Goal: Use online tool/utility: Utilize a website feature to perform a specific function

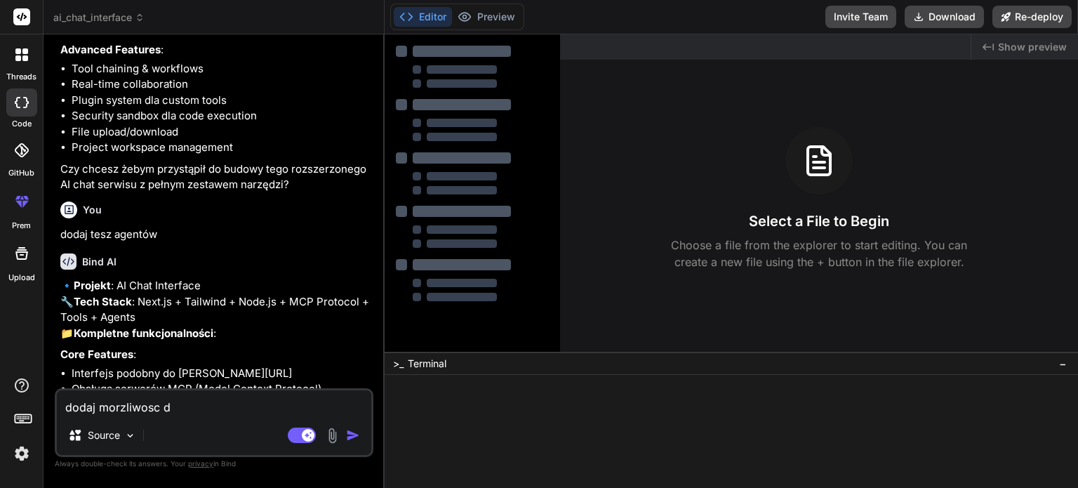
type textarea "x"
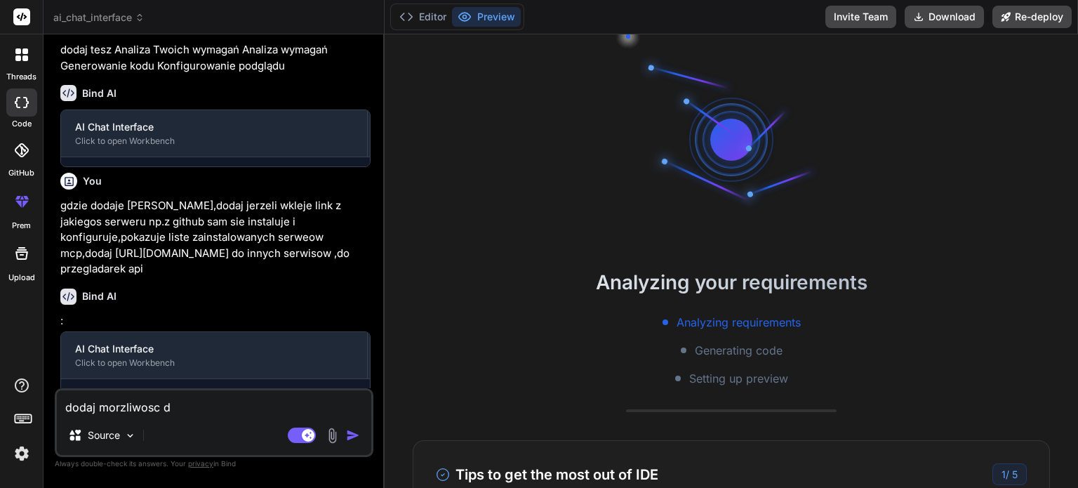
scroll to position [27, 0]
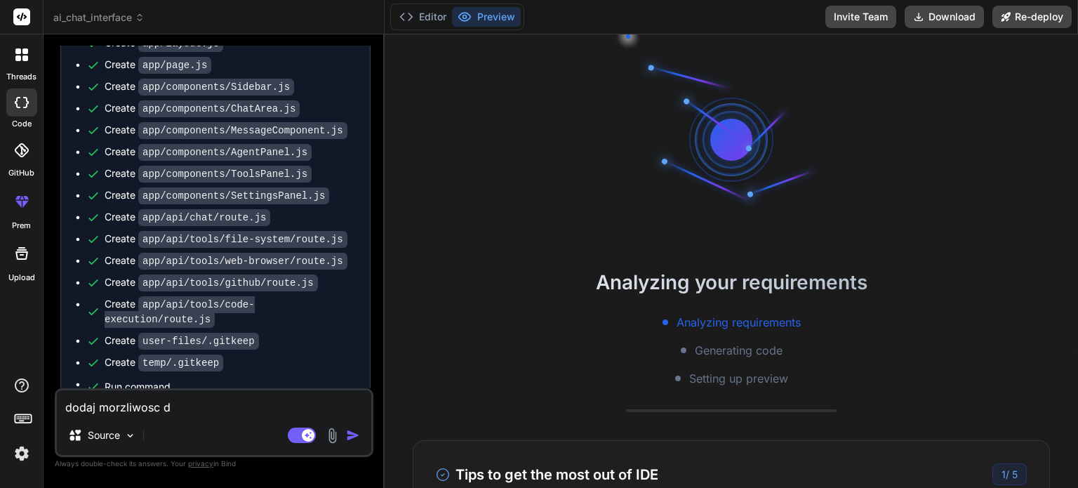
drag, startPoint x: 176, startPoint y: 403, endPoint x: 61, endPoint y: 404, distance: 115.1
click at [61, 404] on textarea "dodaj morzliwosc d" at bounding box center [214, 402] width 314 height 25
type textarea "x"
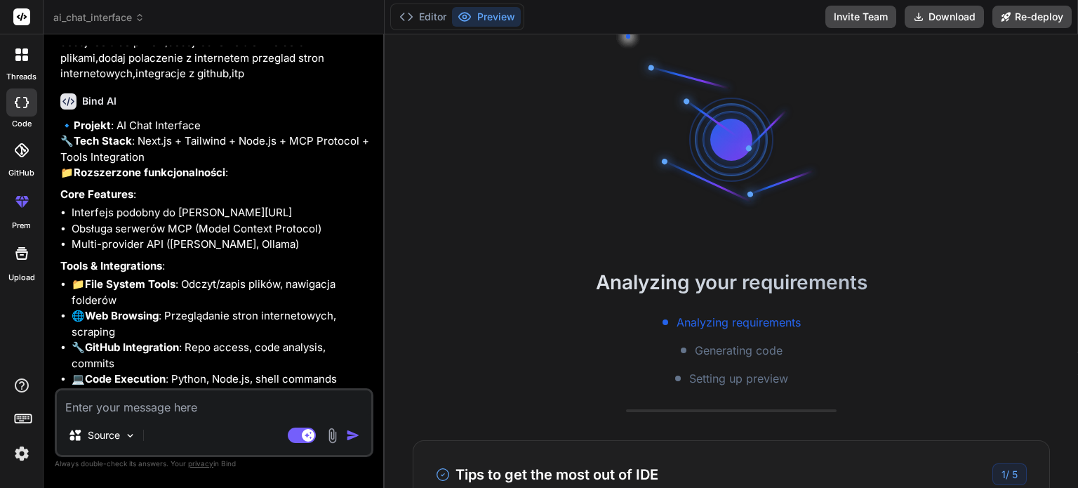
scroll to position [0, 0]
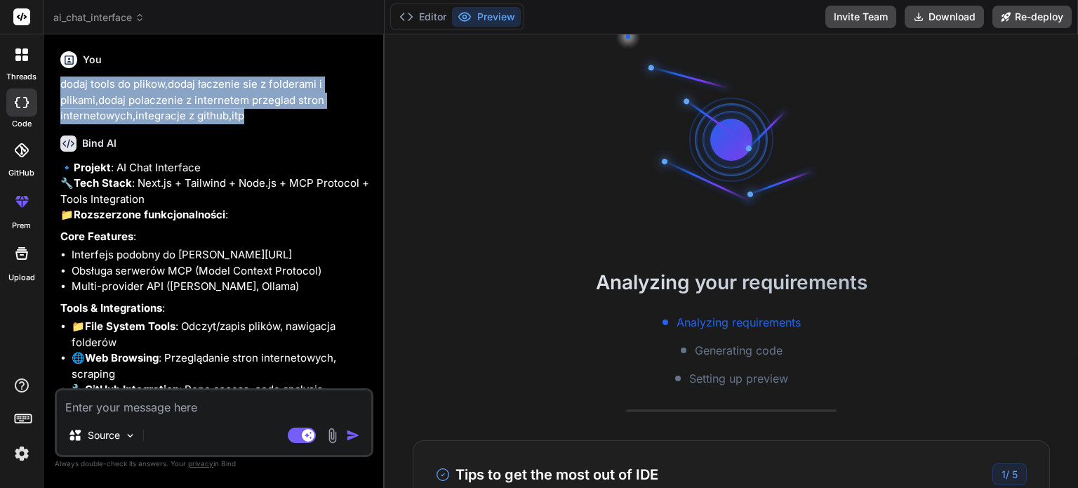
drag, startPoint x: 255, startPoint y: 117, endPoint x: 61, endPoint y: 89, distance: 196.4
click at [61, 89] on p "dodaj tools do plikow,dodaj łaczenie sie z folderami i plikami,dodaj polaczenie…" at bounding box center [215, 100] width 310 height 48
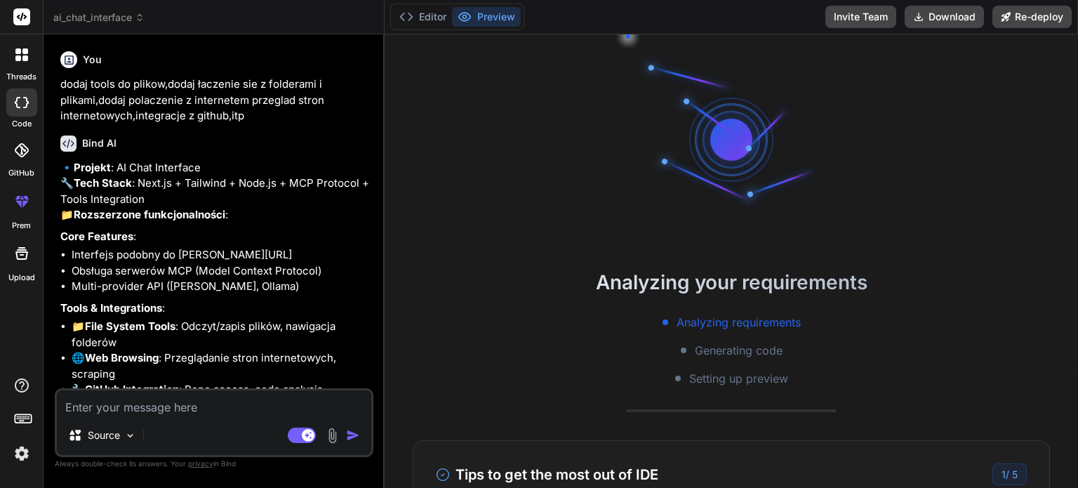
click at [282, 153] on div "Bind AI 🔹 Projekt : AI Chat Interface 🔧 Tech Stack : Next.js + Tailwind + Node.…" at bounding box center [215, 378] width 310 height 509
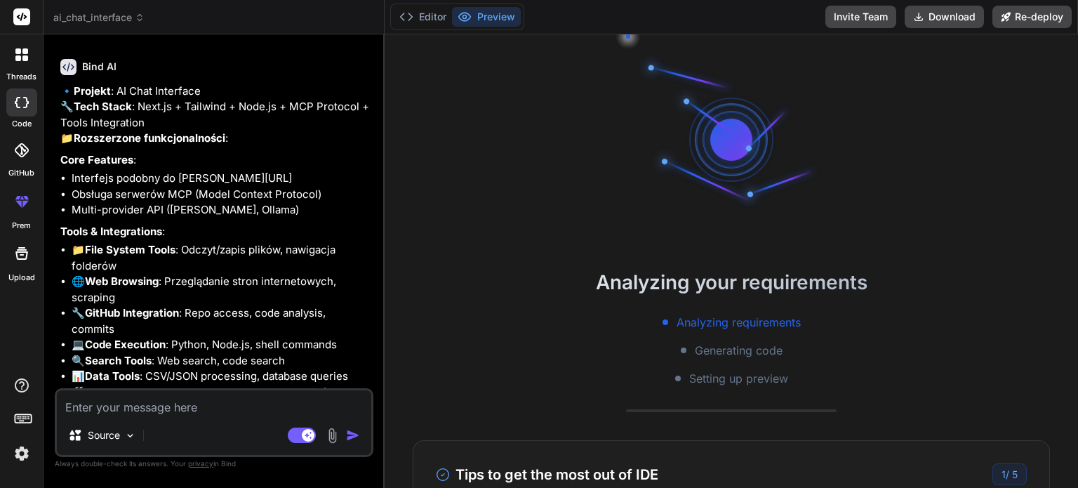
scroll to position [140, 0]
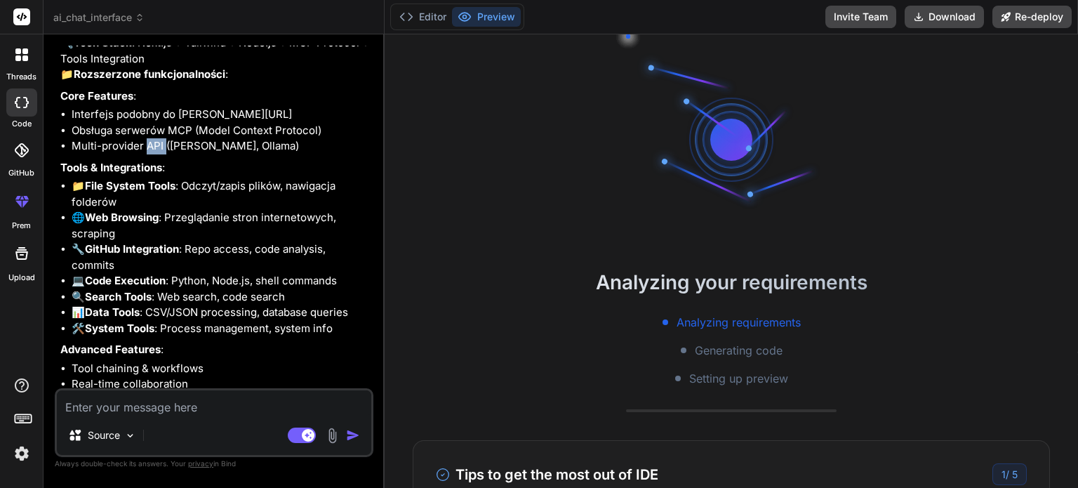
drag, startPoint x: 164, startPoint y: 175, endPoint x: 145, endPoint y: 175, distance: 18.2
click at [145, 154] on li "Multi-provider API ([PERSON_NAME], Ollama)" at bounding box center [221, 146] width 299 height 16
click at [228, 176] on p "Tools & Integrations :" at bounding box center [215, 168] width 310 height 16
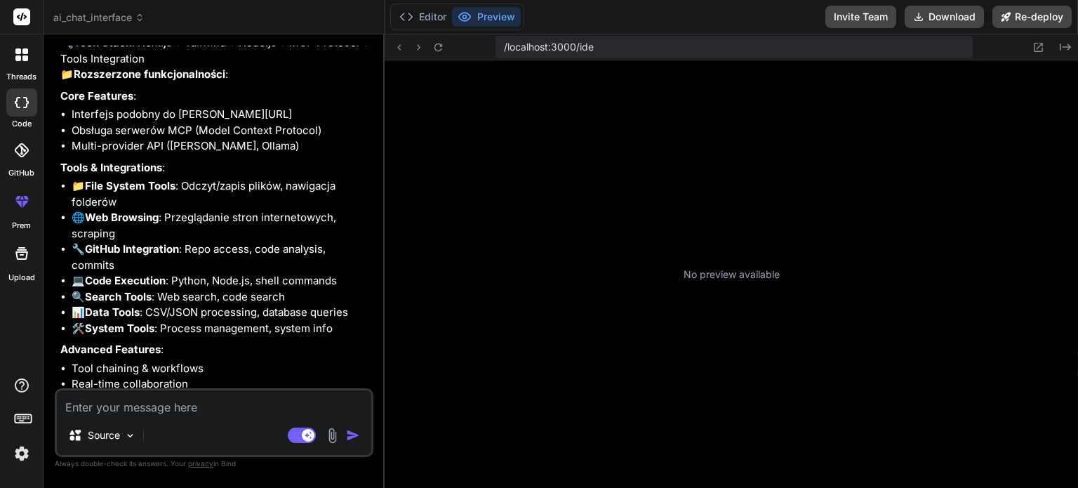
scroll to position [404, 0]
type textarea "x"
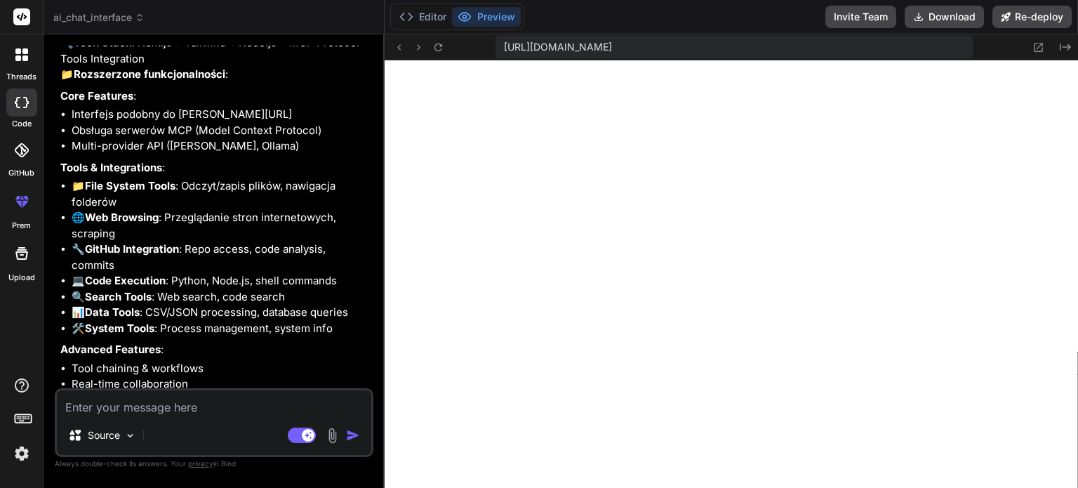
scroll to position [633, 0]
drag, startPoint x: 163, startPoint y: 179, endPoint x: 74, endPoint y: 179, distance: 88.4
click at [74, 154] on li "Multi-provider API ([PERSON_NAME], Ollama)" at bounding box center [221, 146] width 299 height 16
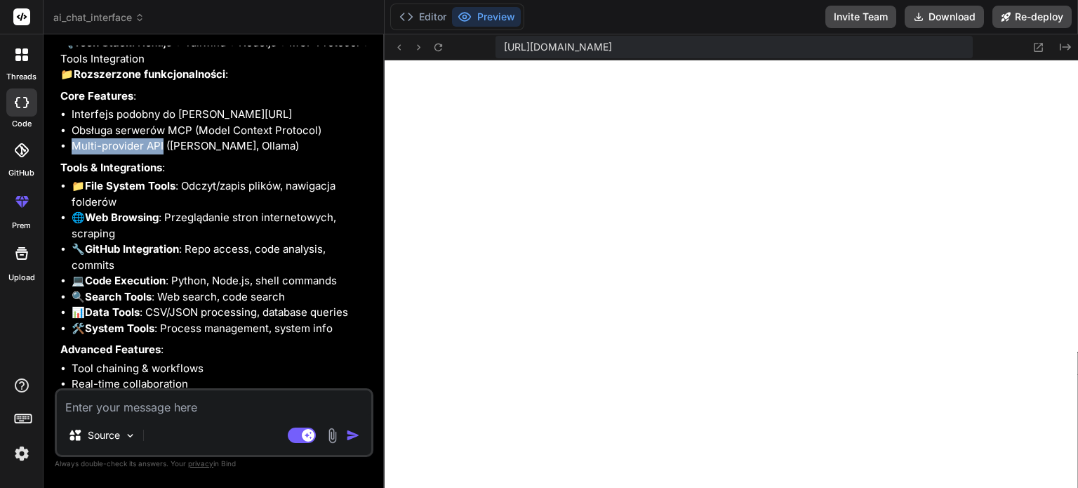
drag, startPoint x: 70, startPoint y: 178, endPoint x: 162, endPoint y: 175, distance: 92.0
click at [162, 154] on ul "Interfejs podobny do [PERSON_NAME][URL] Obsługa serwerów MCP (Model Context Pro…" at bounding box center [215, 131] width 310 height 48
copy li "Multi-provider API"
drag, startPoint x: 160, startPoint y: 248, endPoint x: 91, endPoint y: 246, distance: 68.8
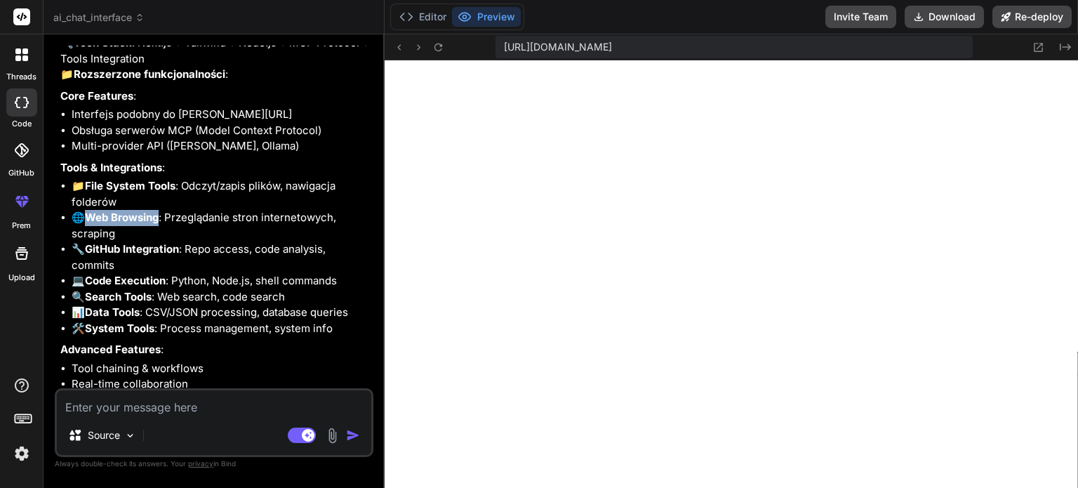
click at [91, 224] on strong "Web Browsing" at bounding box center [122, 217] width 74 height 13
drag, startPoint x: 90, startPoint y: 244, endPoint x: 163, endPoint y: 246, distance: 73.0
click at [163, 241] on li "🌐 Web Browsing : Przeglądanie stron internetowych, scraping" at bounding box center [221, 226] width 299 height 32
copy strong "Web Browsing"
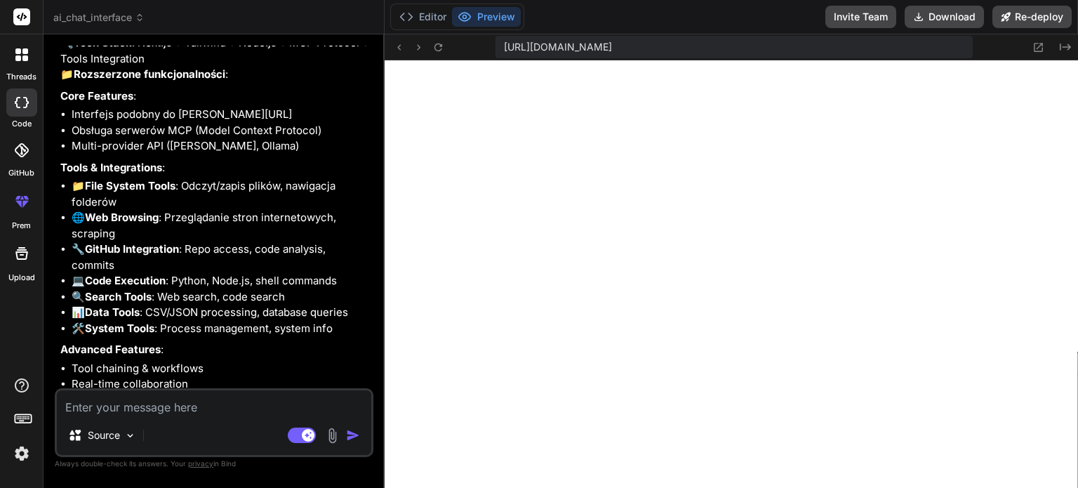
click at [188, 241] on li "🌐 Web Browsing : Przeglądanie stron internetowych, scraping" at bounding box center [221, 226] width 299 height 32
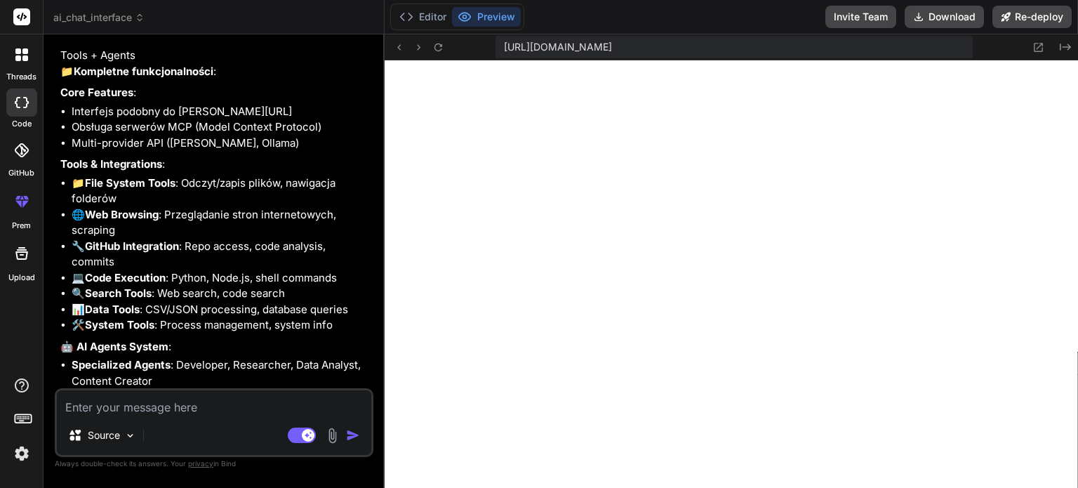
scroll to position [772, 0]
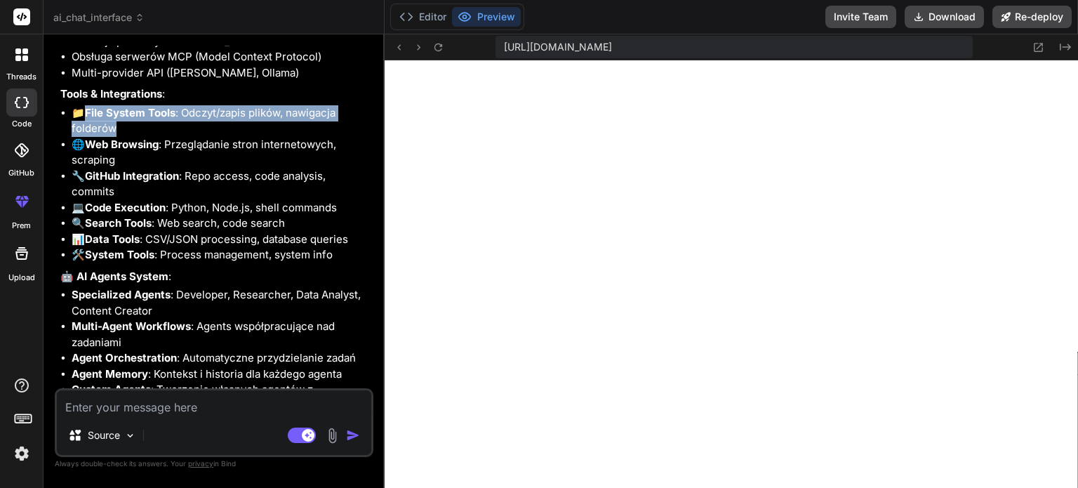
drag, startPoint x: 101, startPoint y: 186, endPoint x: 84, endPoint y: 180, distance: 17.8
click at [84, 137] on li "📁 File System Tools : Odczyt/zapis plików, nawigacja folderów" at bounding box center [221, 121] width 299 height 32
drag, startPoint x: 88, startPoint y: 171, endPoint x: 124, endPoint y: 190, distance: 40.8
click at [124, 137] on li "📁 File System Tools : Odczyt/zapis plików, nawigacja folderów" at bounding box center [221, 121] width 299 height 32
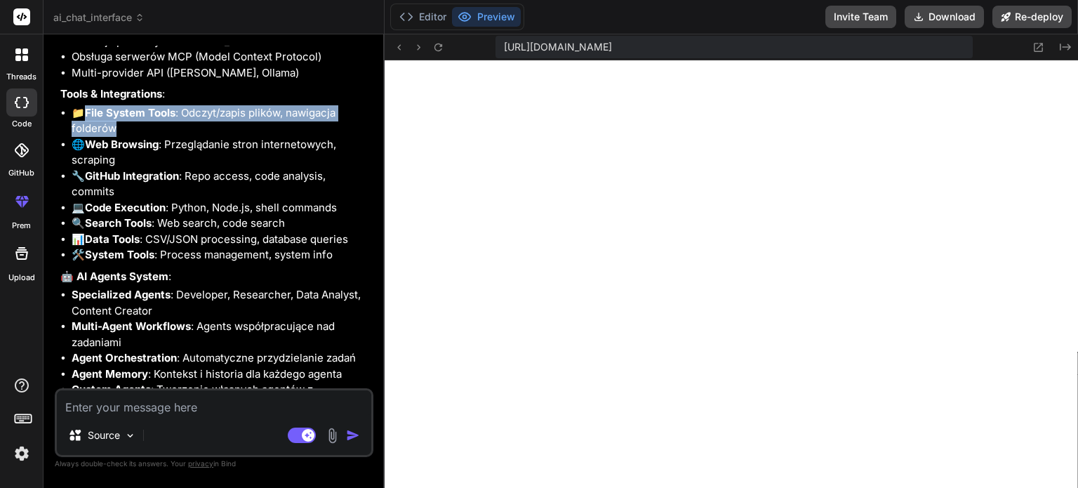
copy li "File System Tools : Odczyt/zapis plików, nawigacja folderów"
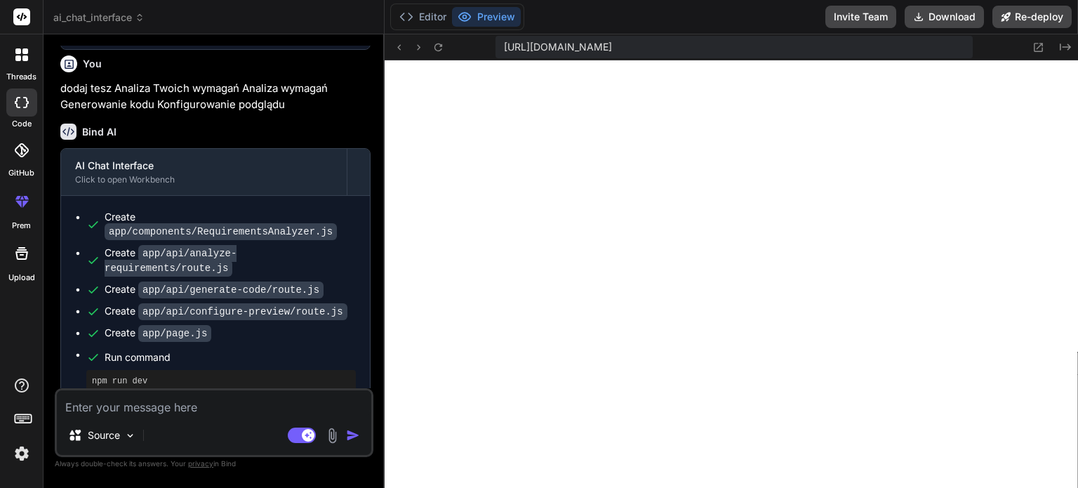
scroll to position [2105, 0]
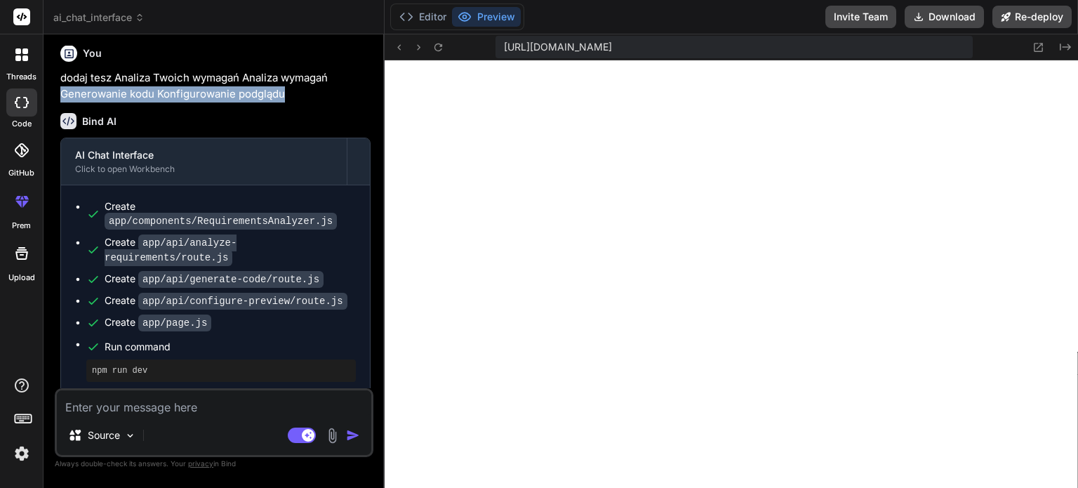
drag, startPoint x: 288, startPoint y: 138, endPoint x: 59, endPoint y: 135, distance: 228.8
click at [59, 135] on div "You dodaj tools do plikow,dodaj łaczenie sie z folderami i plikami,dodaj polacz…" at bounding box center [216, 217] width 316 height 342
drag, startPoint x: 287, startPoint y: 138, endPoint x: 60, endPoint y: 137, distance: 227.4
click at [60, 102] on p "dodaj tesz Analiza Twoich wymagań Analiza wymagań Generowanie kodu Konfigurowan…" at bounding box center [215, 86] width 310 height 32
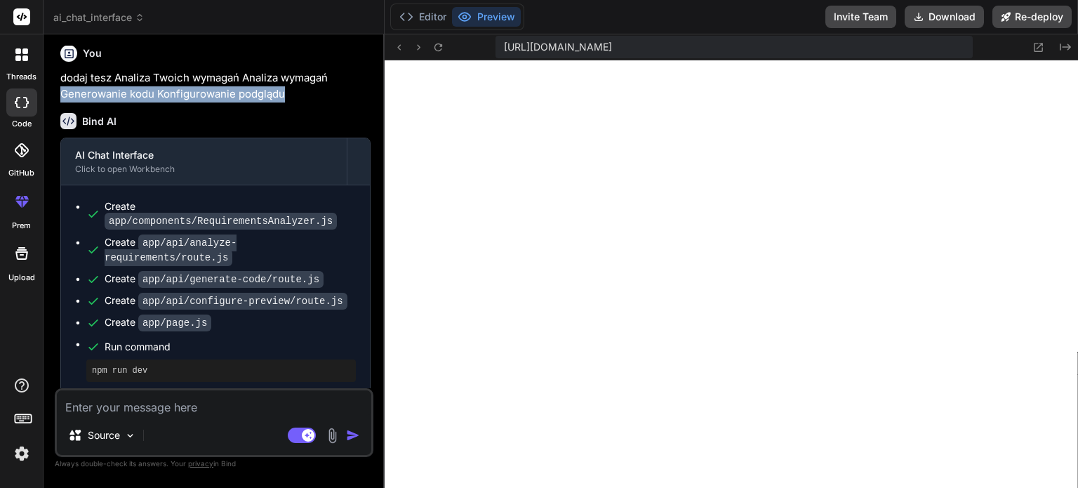
click at [60, 102] on p "dodaj tesz Analiza Twoich wymagań Analiza wymagań Generowanie kodu Konfigurowan…" at bounding box center [215, 86] width 310 height 32
drag, startPoint x: 60, startPoint y: 139, endPoint x: 251, endPoint y: 147, distance: 191.8
click at [251, 147] on div "You dodaj tools do plikow,dodaj łaczenie sie z folderami i plikami,dodaj polacz…" at bounding box center [216, 217] width 316 height 342
copy div "Generowanie kodu Konfigurowanie podglądu Bind AI"
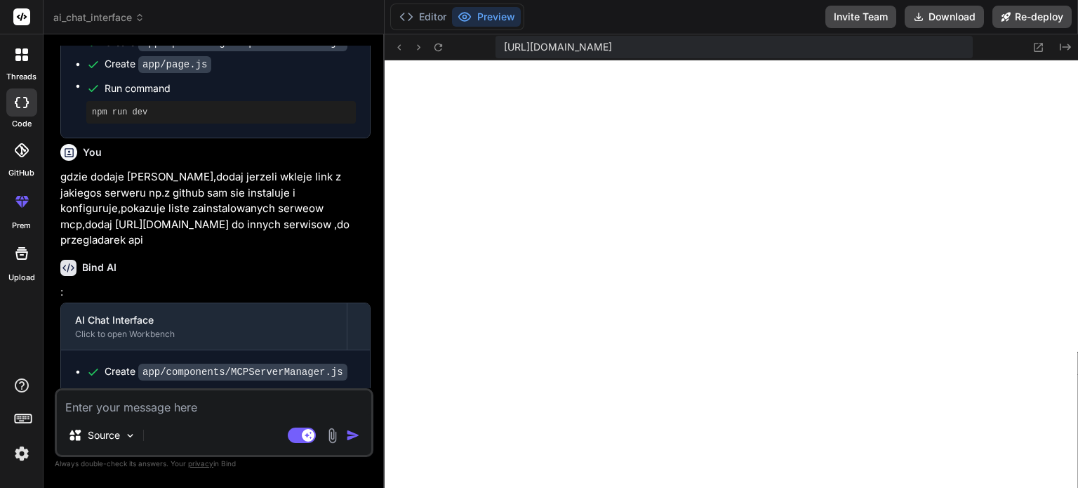
scroll to position [2386, 0]
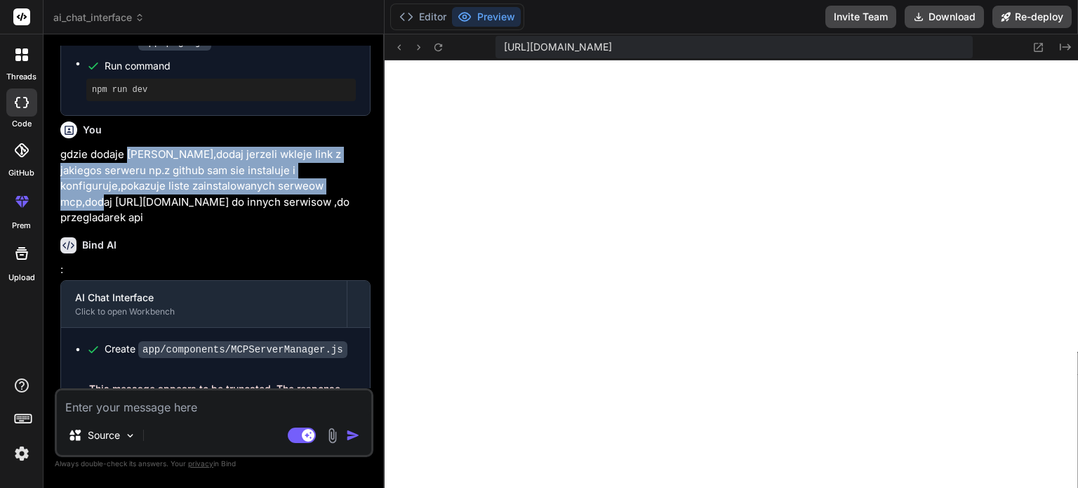
drag, startPoint x: 276, startPoint y: 199, endPoint x: 127, endPoint y: 171, distance: 151.4
click at [127, 171] on p "gdzie dodaje [PERSON_NAME],dodaj jerzeli wkleje link z jakiegos serweru np.z gi…" at bounding box center [215, 186] width 310 height 79
copy p "serwery mcp,dodaj jerzeli wkleje link z jakiegos serweru np.z github sam sie in…"
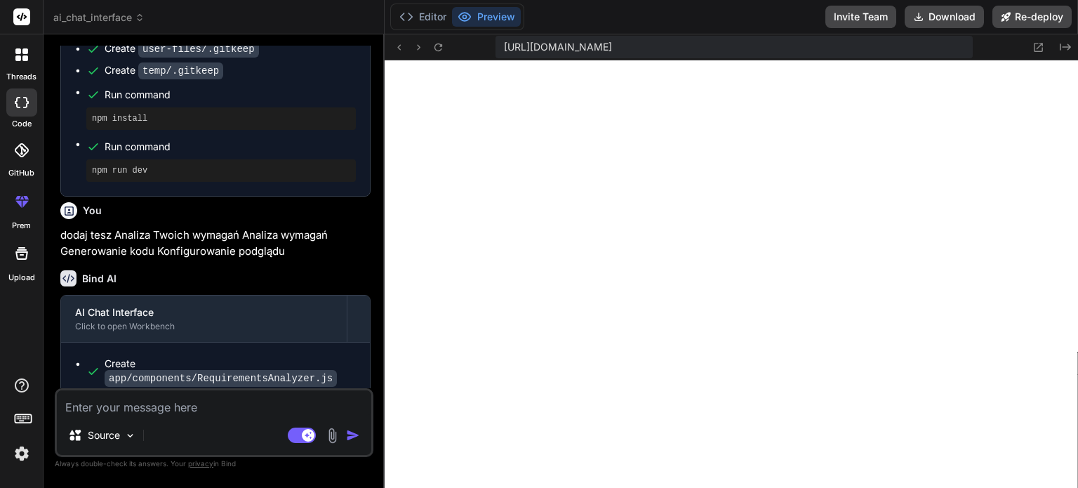
scroll to position [2018, 0]
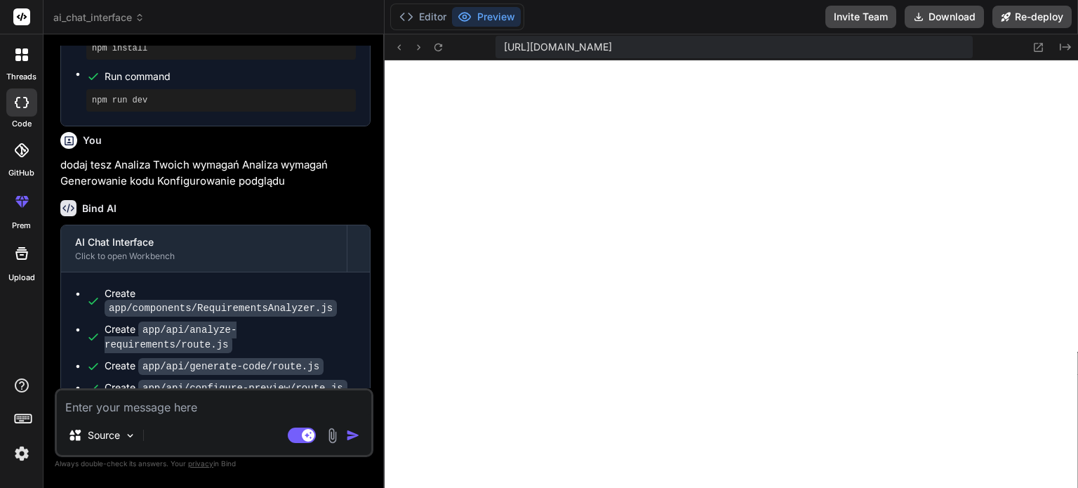
click at [486, 16] on button "Preview" at bounding box center [486, 17] width 69 height 20
click at [432, 15] on button "Editor" at bounding box center [423, 17] width 58 height 20
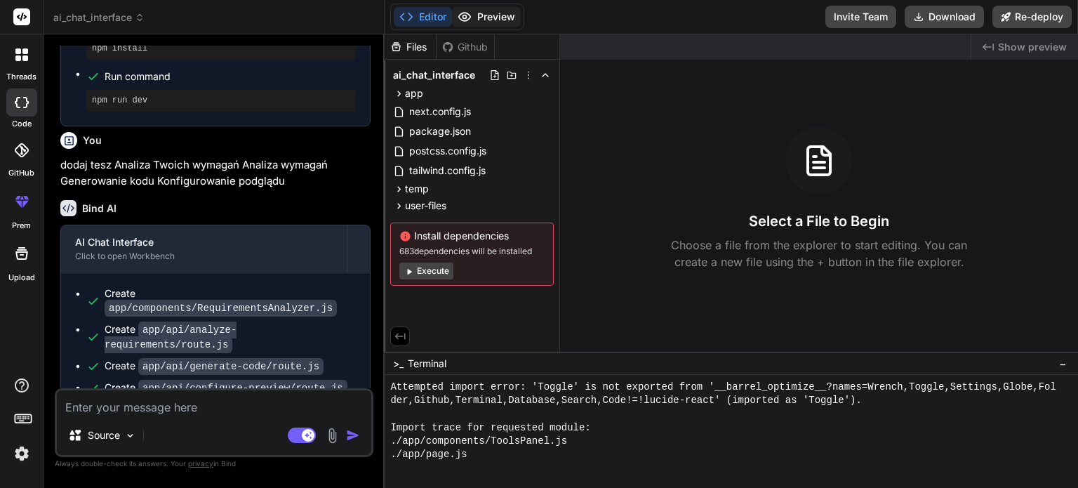
click at [505, 18] on button "Preview" at bounding box center [486, 17] width 69 height 20
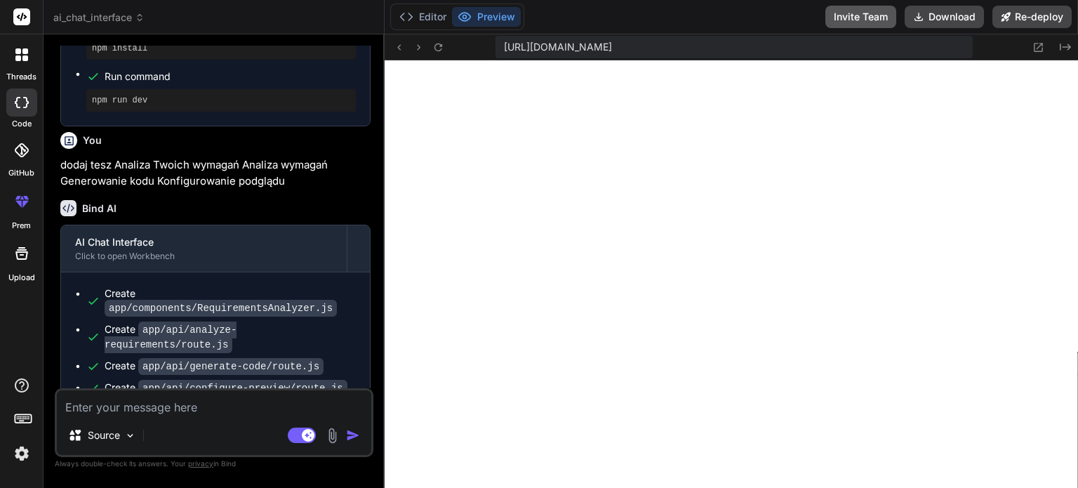
click at [855, 16] on button "Invite Team" at bounding box center [860, 17] width 71 height 22
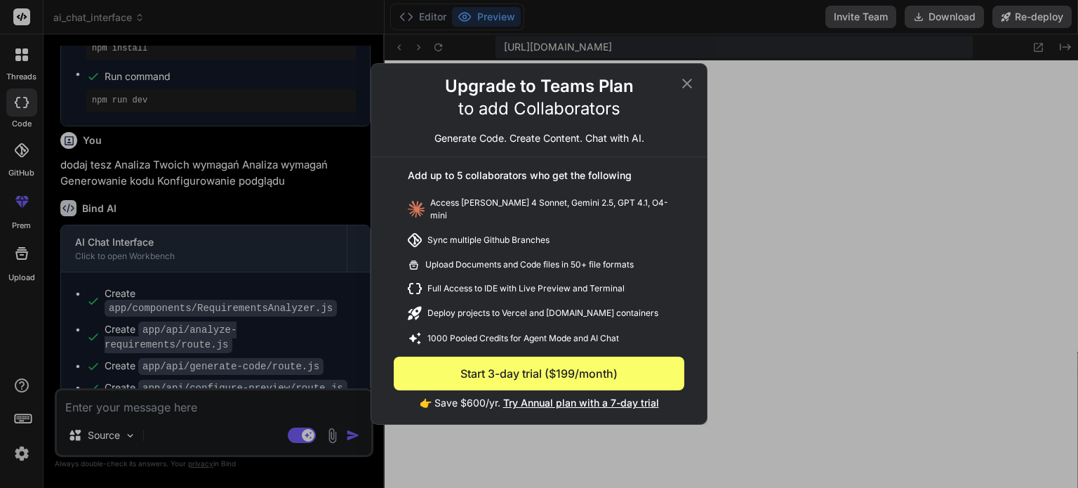
click at [691, 88] on icon at bounding box center [687, 83] width 17 height 17
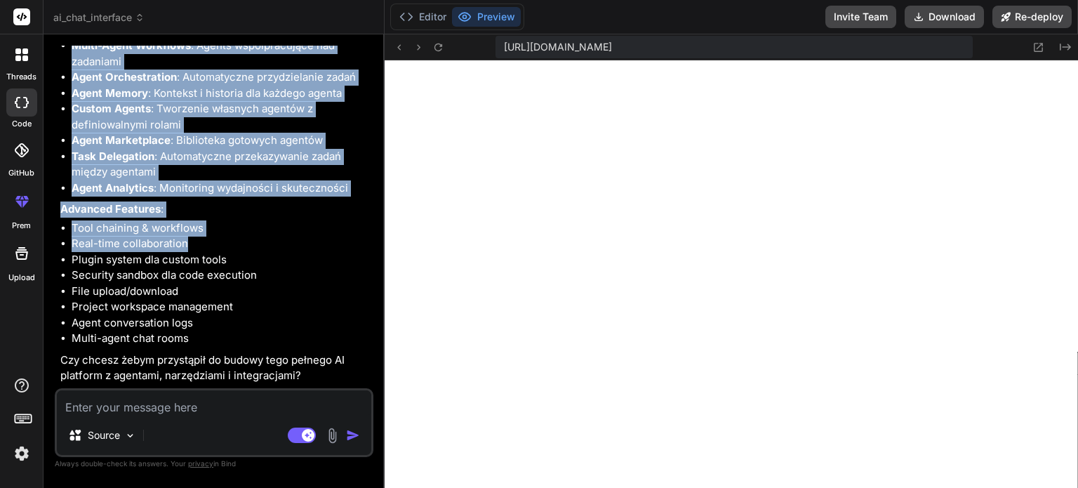
scroll to position [1193, 0]
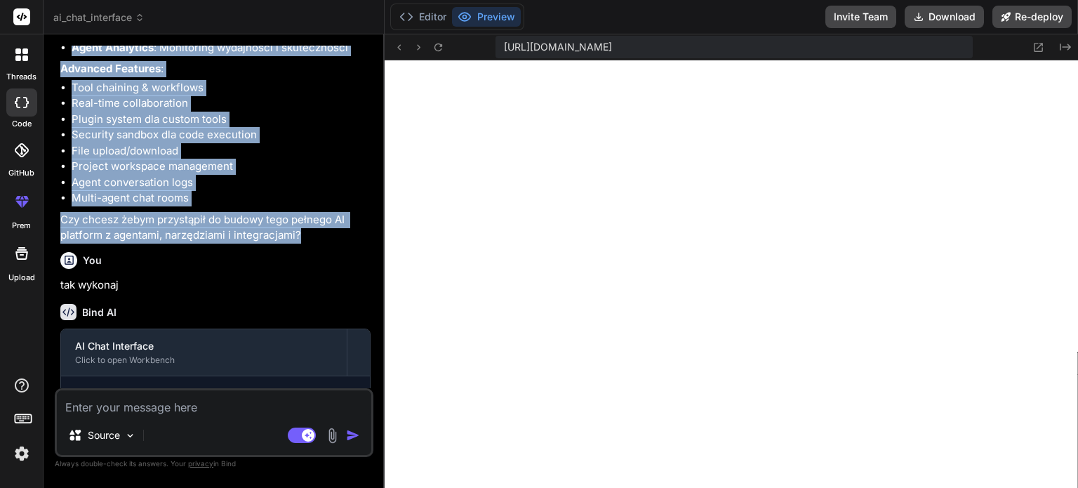
drag, startPoint x: 58, startPoint y: 81, endPoint x: 312, endPoint y: 305, distance: 339.6
click at [312, 305] on div "You dodaj tools do plikow,dodaj łaczenie sie z folderami i plikami,dodaj polacz…" at bounding box center [216, 217] width 316 height 342
copy div "lorem ipsum do sitame,conse adipisci eli s doeiusmod t incidid,utlab etdolorema…"
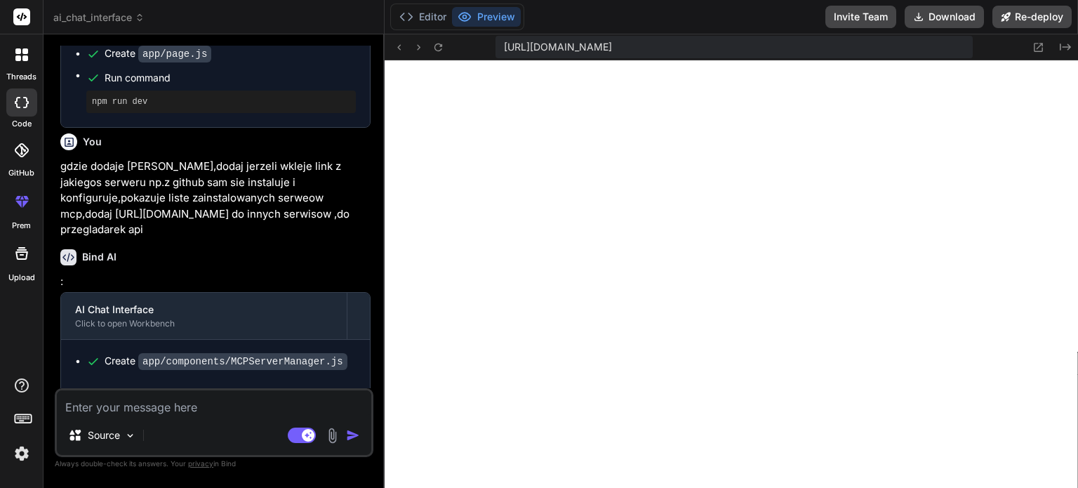
scroll to position [2440, 0]
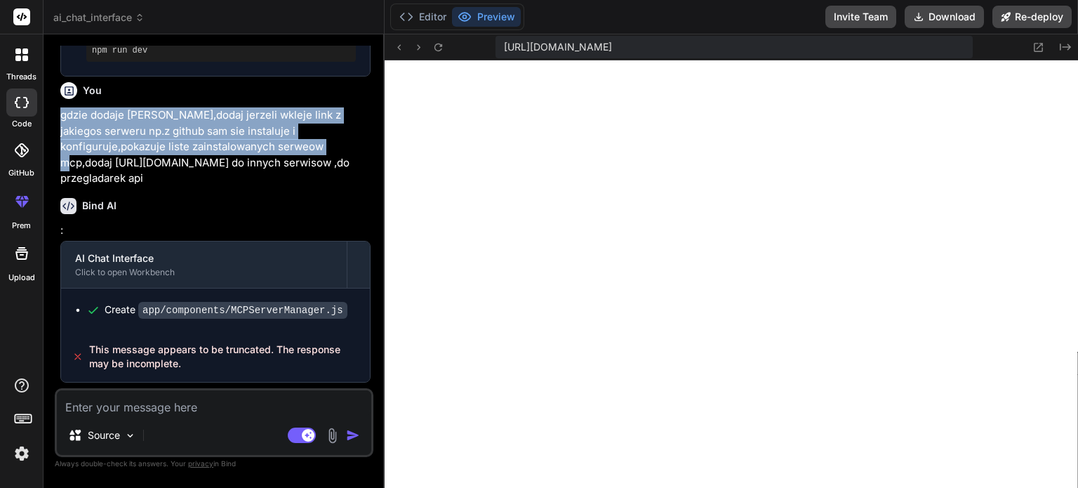
drag, startPoint x: 239, startPoint y: 148, endPoint x: 50, endPoint y: 117, distance: 191.3
click at [50, 117] on div "Bind AI Web Search Created with Pixso. Code Generator You dodaj tools do plikow…" at bounding box center [214, 260] width 341 height 453
copy p "gdzie dodaje [PERSON_NAME],dodaj jerzeli wkleje link z jakiegos serweru np.z gi…"
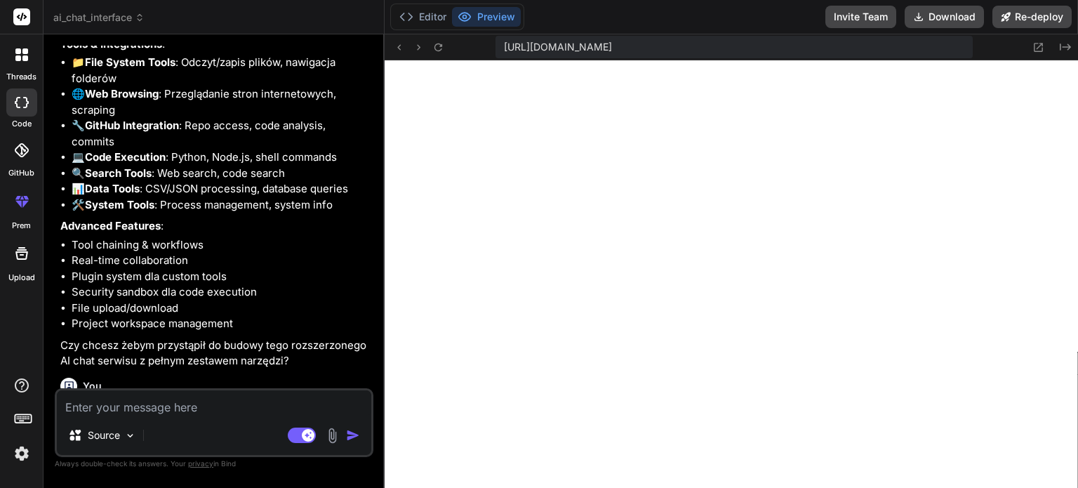
scroll to position [0, 0]
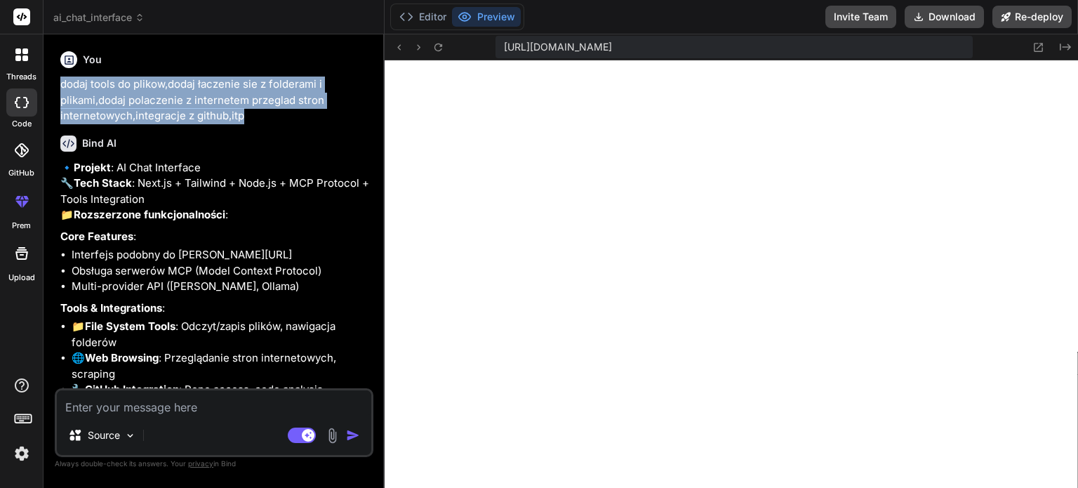
drag, startPoint x: 247, startPoint y: 117, endPoint x: 54, endPoint y: 84, distance: 195.8
click at [55, 84] on div "You dodaj tools do plikow,dodaj łaczenie sie z folderami i plikami,dodaj polacz…" at bounding box center [214, 266] width 319 height 441
copy p "dodaj tools do plikow,dodaj łaczenie sie z folderami i plikami,dodaj polaczenie…"
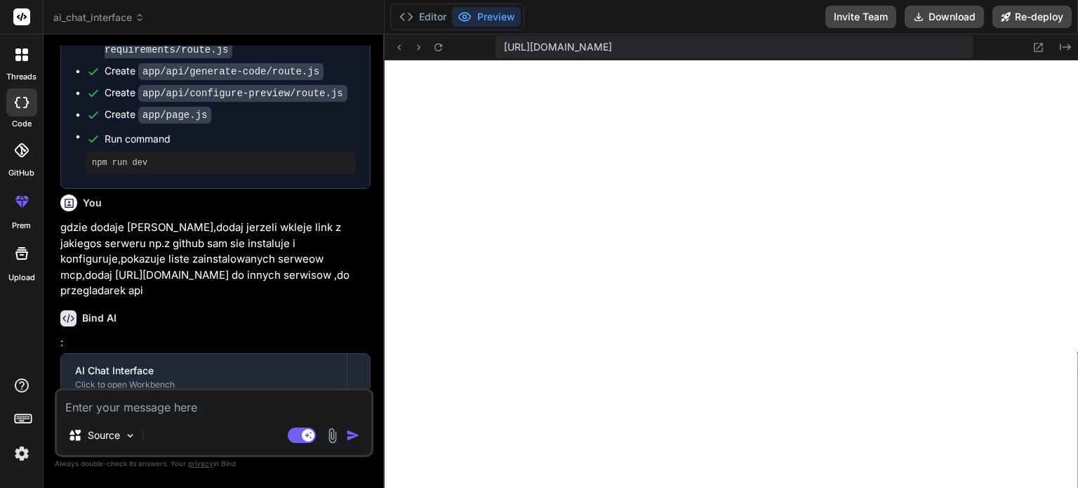
scroll to position [2440, 0]
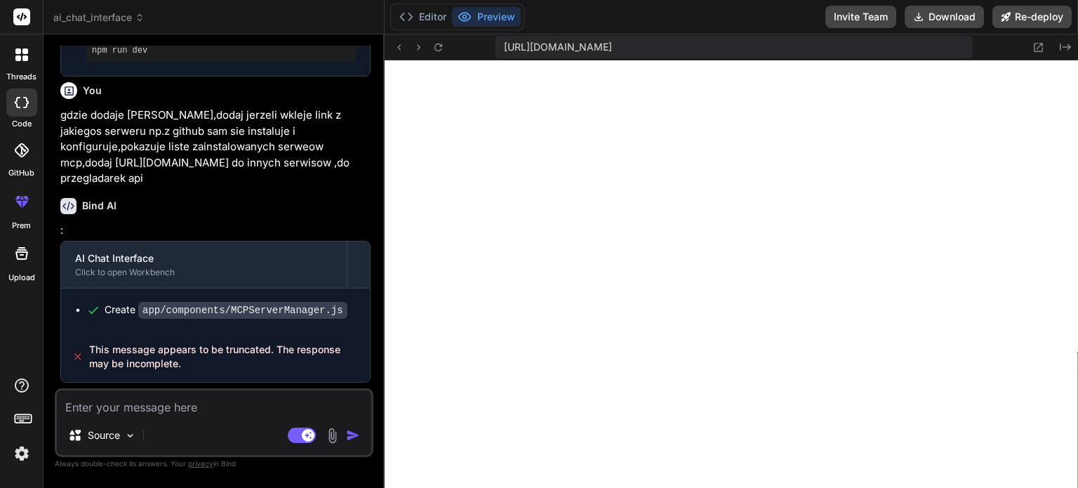
click at [100, 411] on textarea at bounding box center [214, 402] width 314 height 25
paste textarea "Loremips (DO): Sita.co + Adipisci (elitseddo eiu Tempor.in) Utlabor: Etdo.ma (A…"
type textarea "Loremips (DO): Sita.co + Adipisci (elitseddo eiu Tempor.in) Utlabor: Etdo.ma (A…"
type textarea "x"
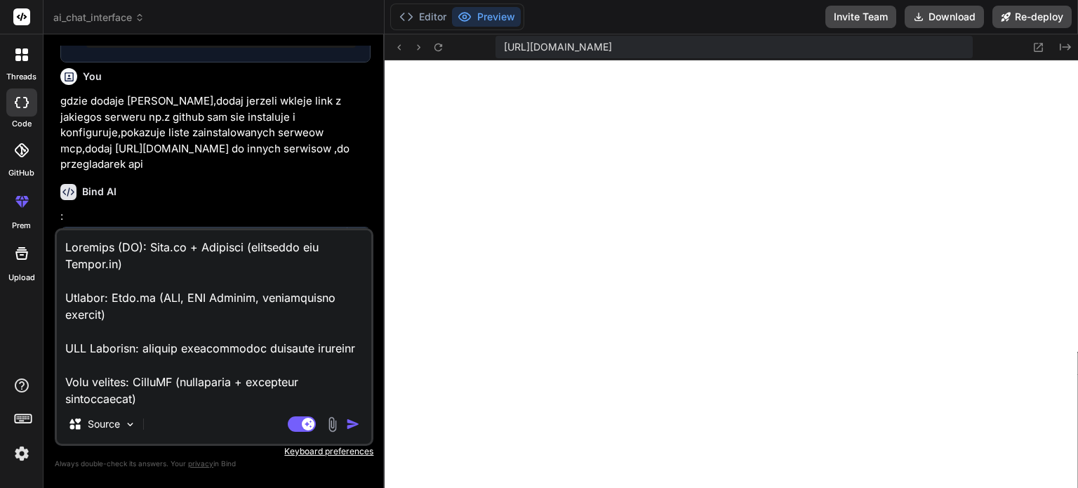
scroll to position [3150, 0]
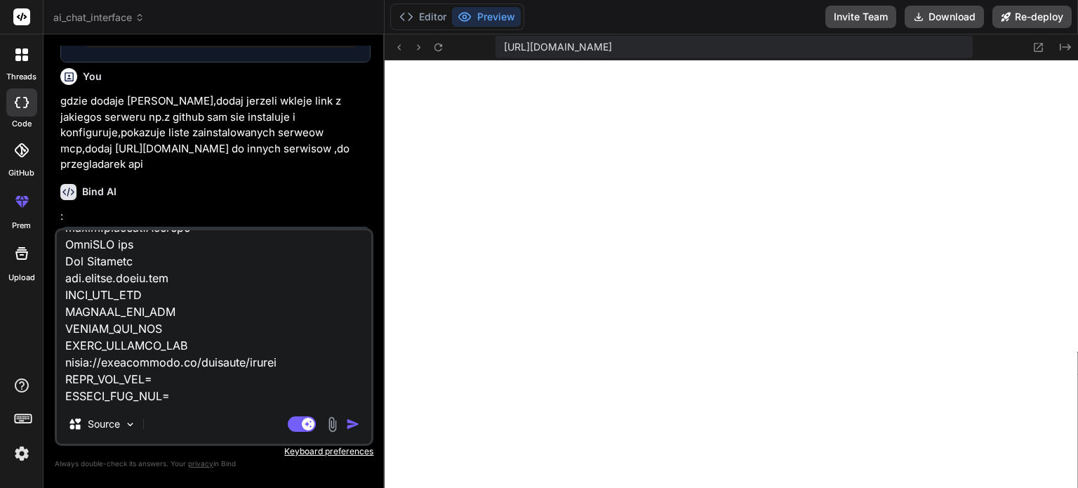
type textarea "Loremips (DO): Sita.co + Adipisci (elitseddo eiu Tempor.in) Utlabor: Etdo.ma (A…"
click at [352, 426] on img "button" at bounding box center [353, 424] width 14 height 14
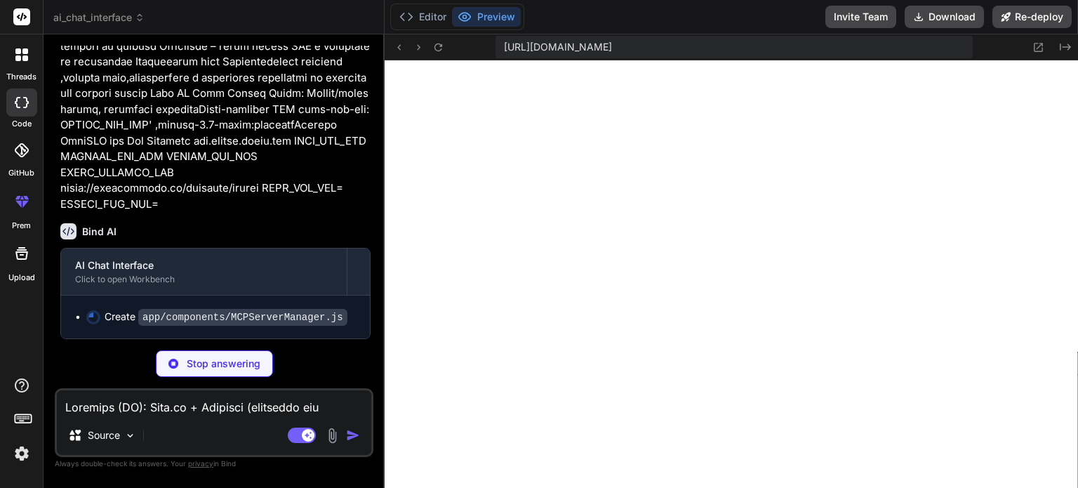
scroll to position [3828, 0]
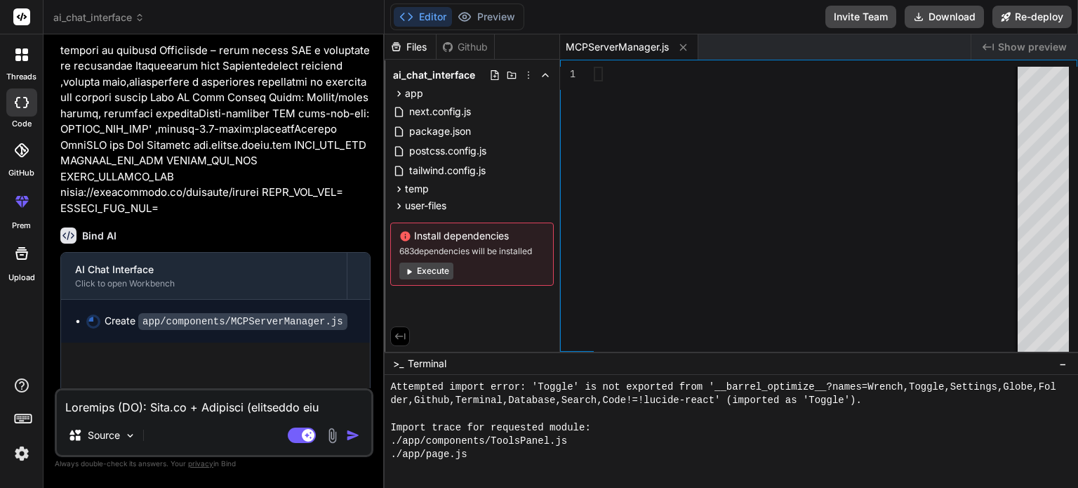
type textarea "x"
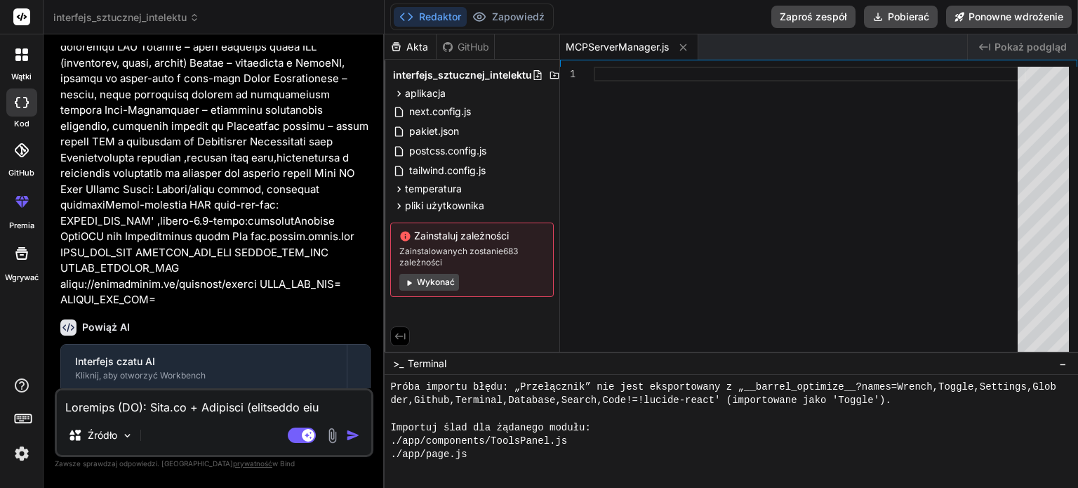
scroll to position [4003, 0]
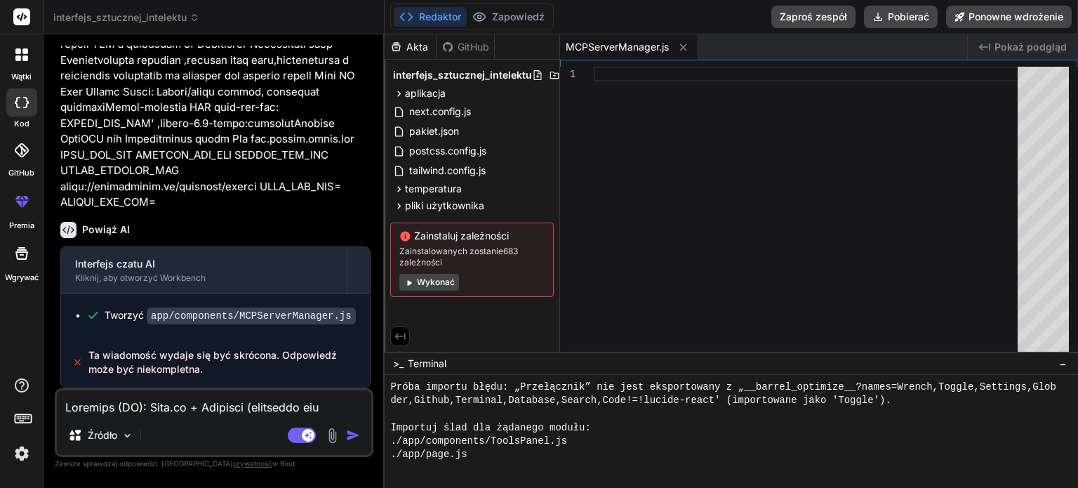
click at [154, 407] on textarea at bounding box center [214, 402] width 314 height 25
type textarea "w"
type textarea "x"
type textarea "wy"
type textarea "x"
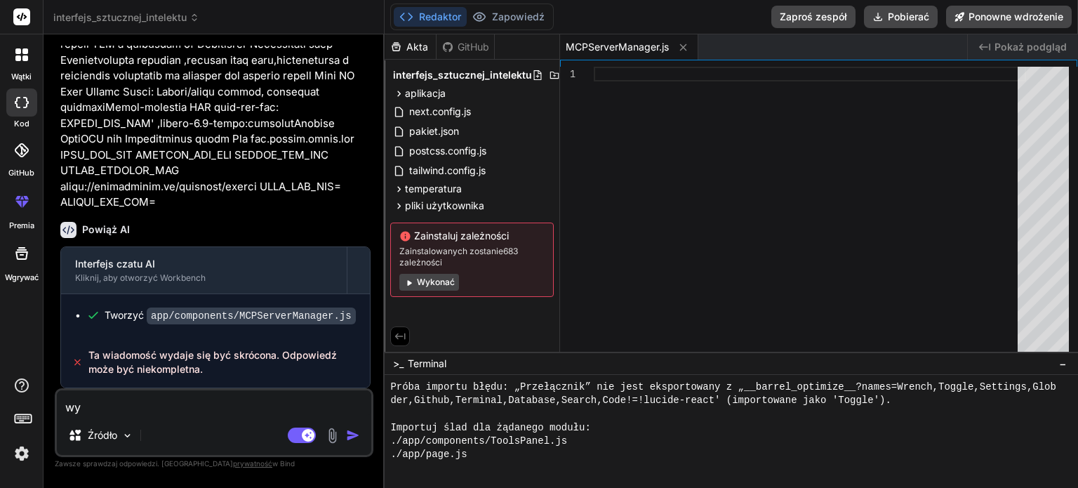
type textarea "wyg"
type textarea "x"
type textarea "wyge"
type textarea "x"
type textarea "wygen"
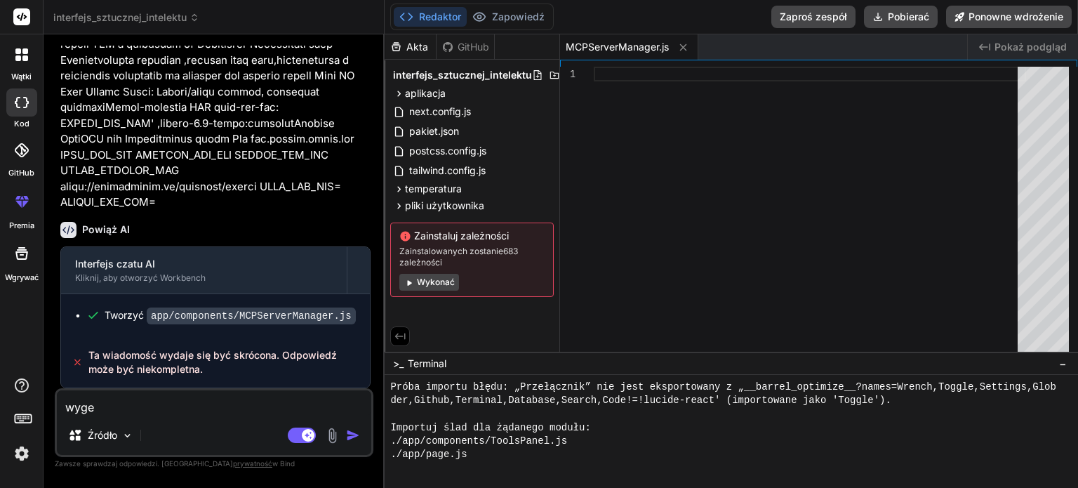
type textarea "x"
type textarea "wygene"
type textarea "x"
type textarea "wygener"
type textarea "x"
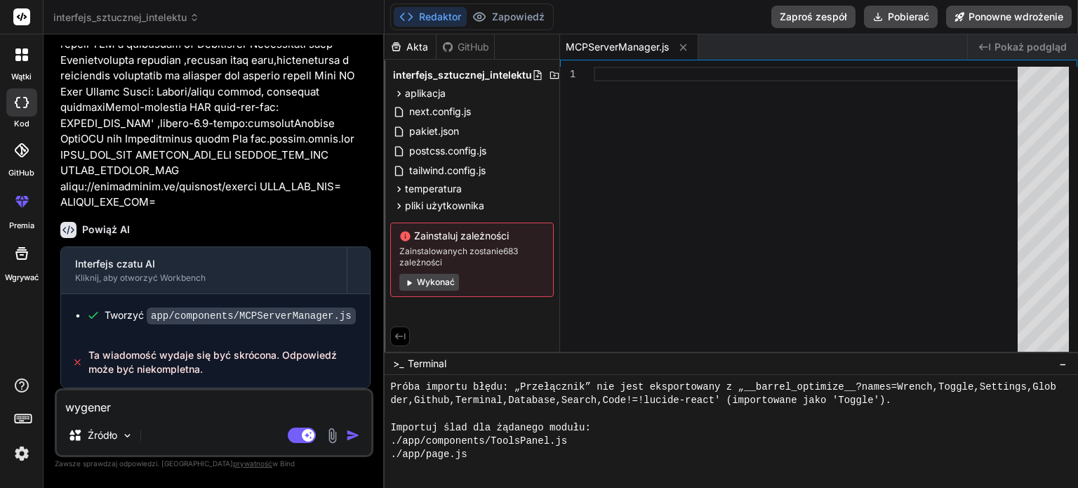
type textarea "wygeneru"
type textarea "x"
type textarea "wygeneruj"
type textarea "x"
type textarea "wygeneruj"
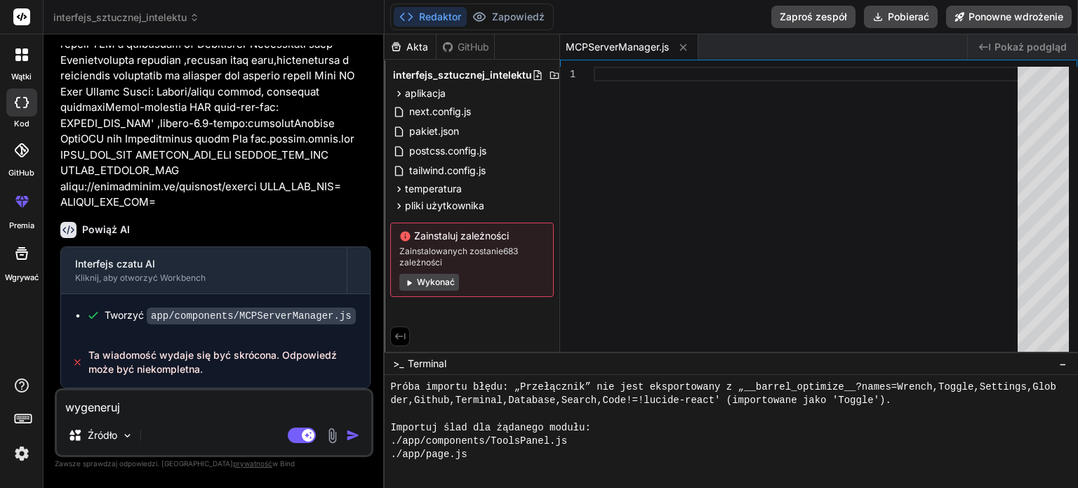
type textarea "x"
type textarea "wygeneruj k"
type textarea "x"
type textarea "wygeneruj ko"
type textarea "x"
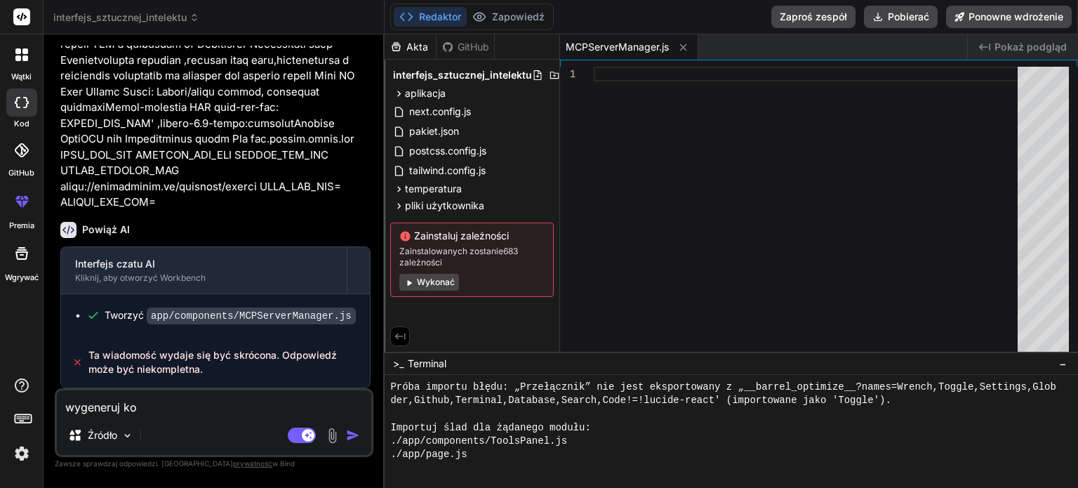
type textarea "wygeneruj kod"
type textarea "x"
type textarea "wygeneruj kod"
type textarea "x"
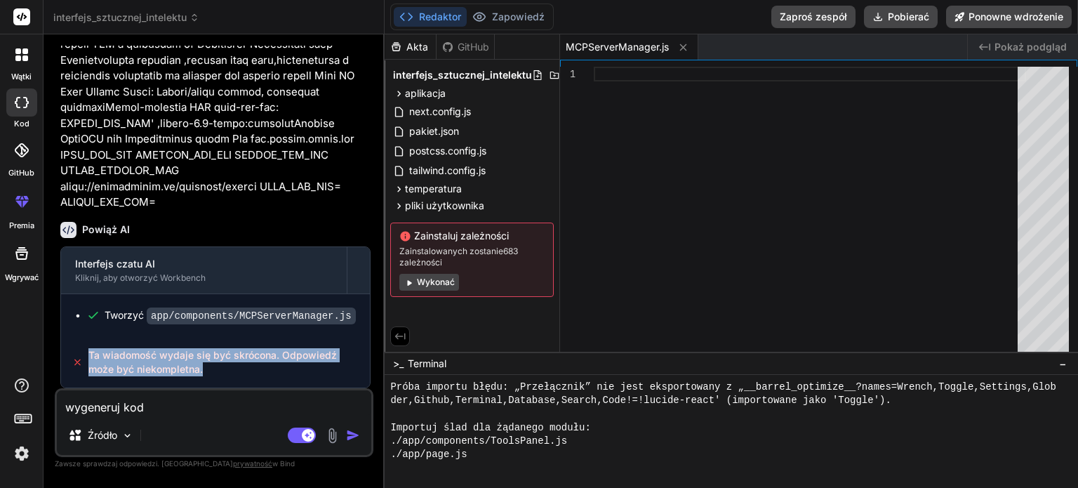
drag, startPoint x: 206, startPoint y: 368, endPoint x: 89, endPoint y: 354, distance: 118.0
click at [89, 354] on span "Ta wiadomość wydaje się być skrócona. Odpowiedź może być niekompletna." at bounding box center [223, 362] width 271 height 28
click at [89, 354] on font "Ta wiadomość wydaje się być skrócona. Odpowiedź może być niekompletna." at bounding box center [212, 362] width 248 height 26
drag, startPoint x: 87, startPoint y: 355, endPoint x: 208, endPoint y: 373, distance: 122.0
click at [208, 373] on div "Ta wiadomość wydaje się być skrócona. Odpowiedź może być niekompletna." at bounding box center [215, 362] width 309 height 51
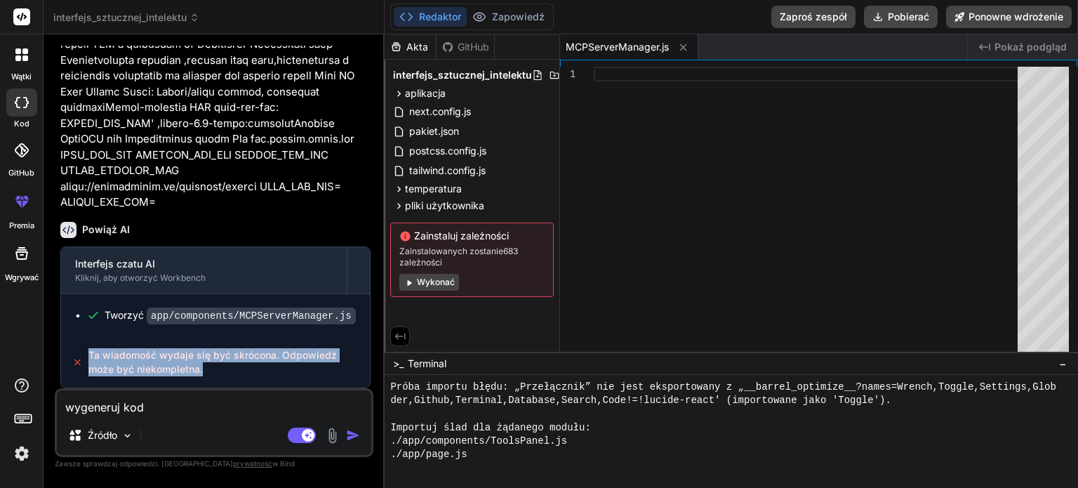
copy font "Ta wiadomość wydaje się być skrócona. Odpowiedź może być niekompletna."
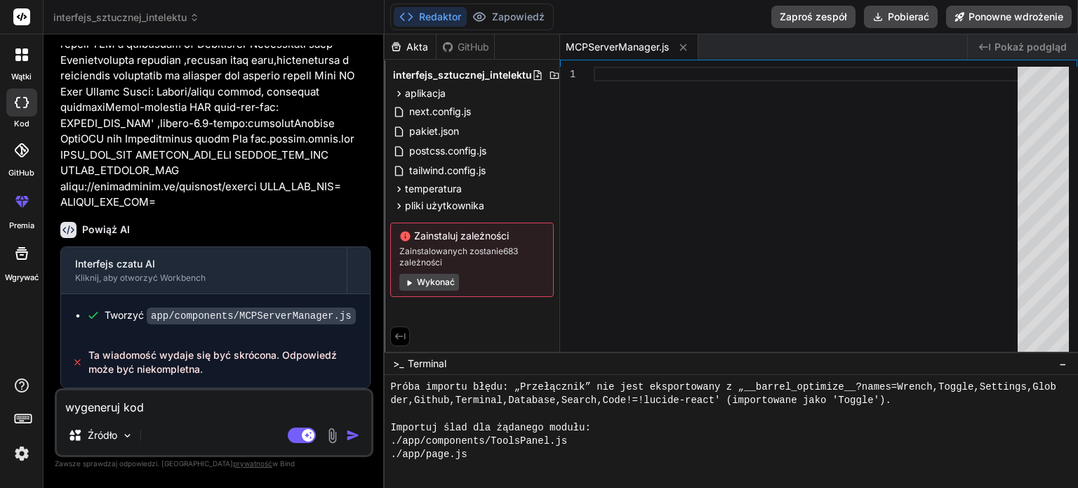
paste textarea "🔹 LO Ipsu Dolorsit – Ametco adipisc el Seddoe.te / incidid.ut 1. Lab etdolor Ma…"
type textarea "lorem🔹 IP Dolo Sitametc – Adipis elitsed do Eiusmo.te / incidid.ut 5. Lab etdol…"
type textarea "x"
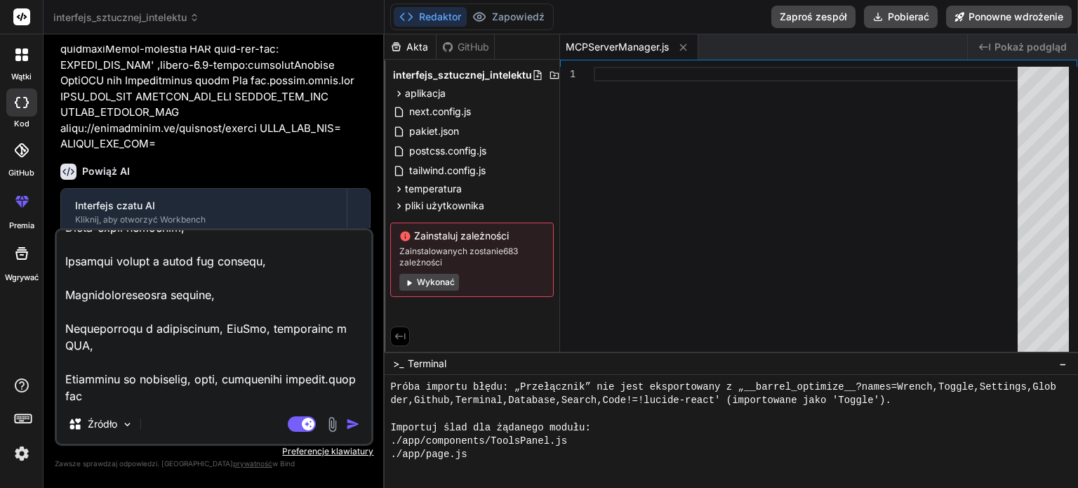
type textarea "lorem🔹 IP Dolo Sitametc – Adipis elitsed do Eiusmo.te / incidid.ut 5. Lab etdol…"
click at [353, 422] on img "button" at bounding box center [353, 424] width 14 height 14
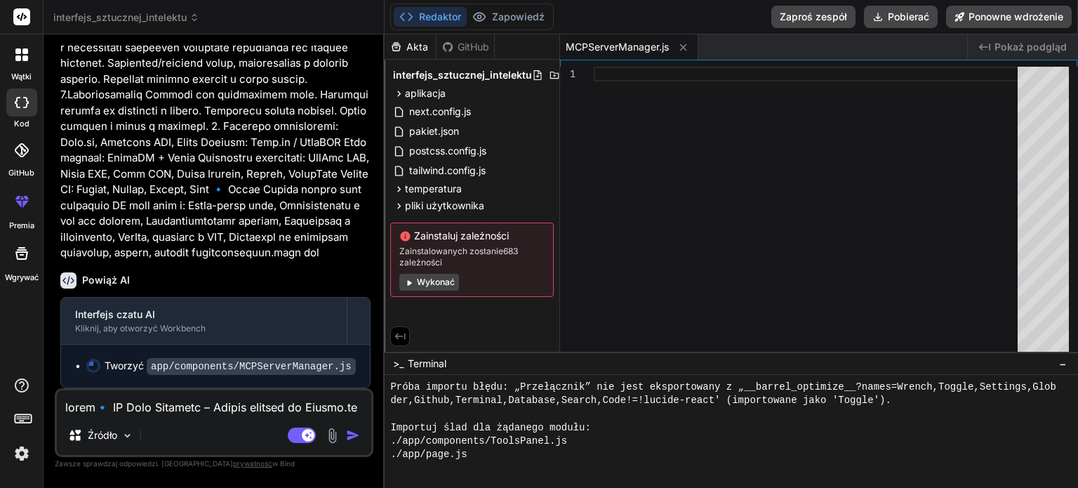
scroll to position [5124, 0]
type textarea "x"
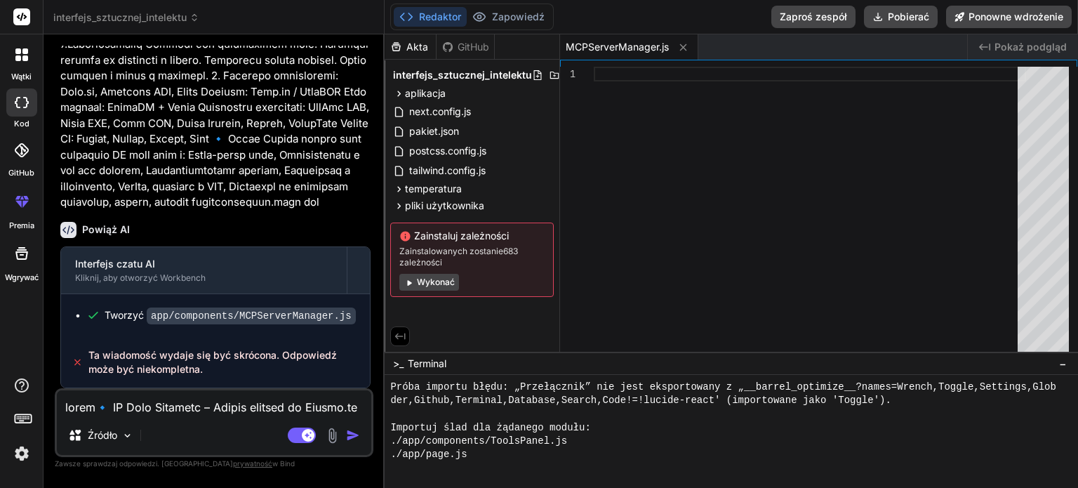
scroll to position [4986, 0]
click at [86, 404] on textarea at bounding box center [214, 402] width 314 height 25
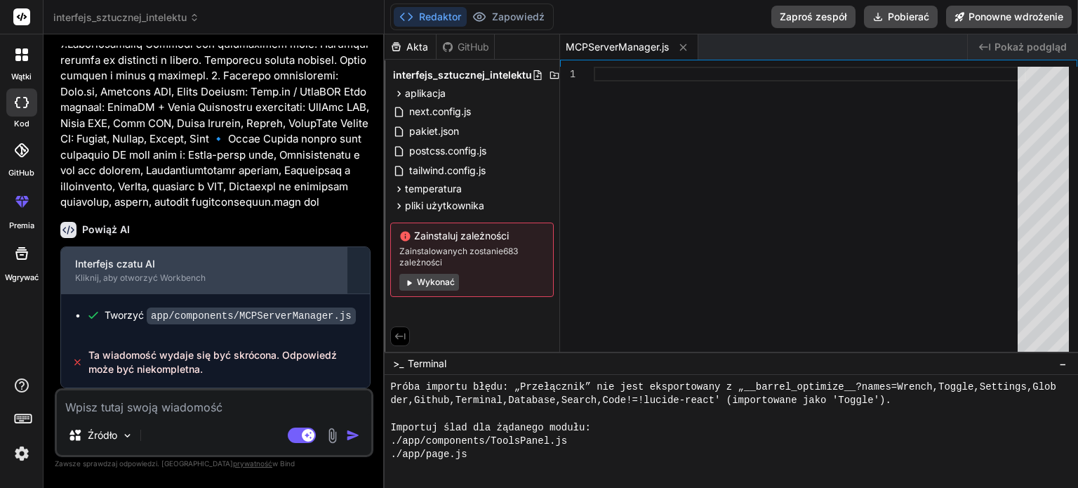
type textarea "p"
type textarea "x"
type textarea "po"
type textarea "x"
type textarea "pon"
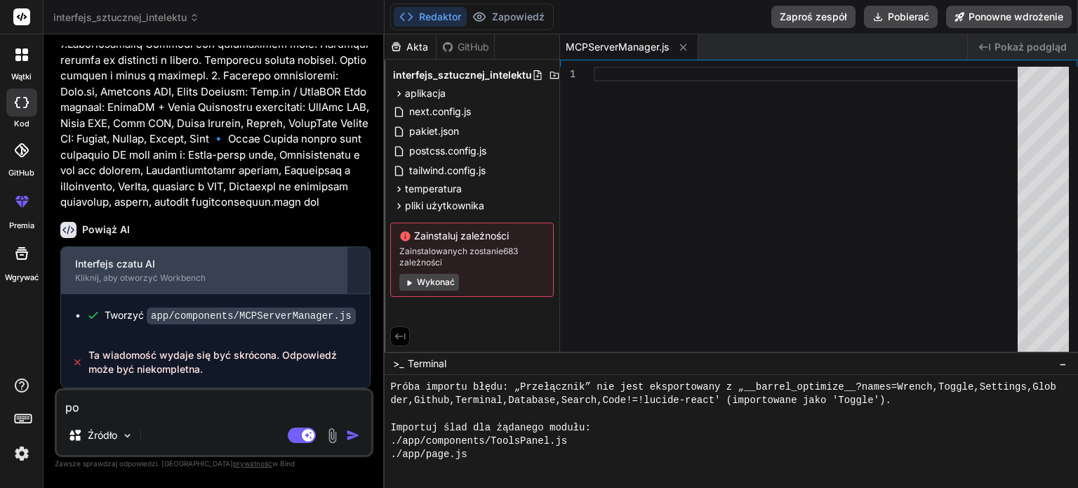
type textarea "x"
type textarea "pono"
type textarea "x"
type textarea "ponow"
type textarea "x"
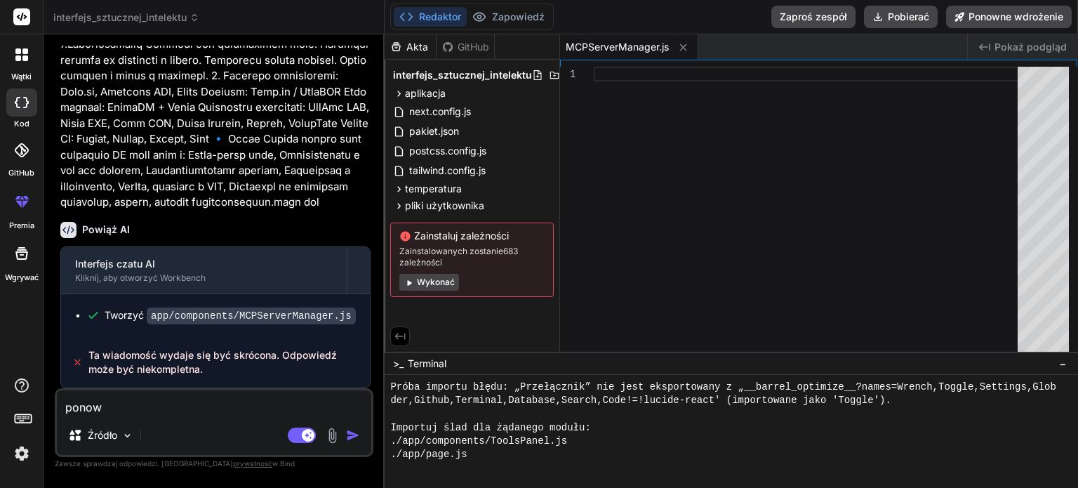
type textarea "ponow"
click at [354, 434] on img "button" at bounding box center [353, 435] width 14 height 14
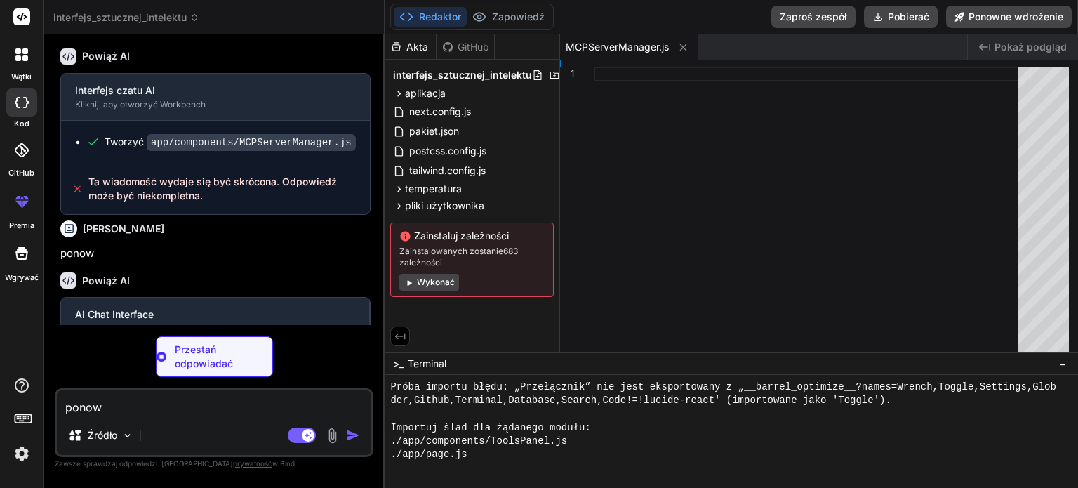
scroll to position [5321, 0]
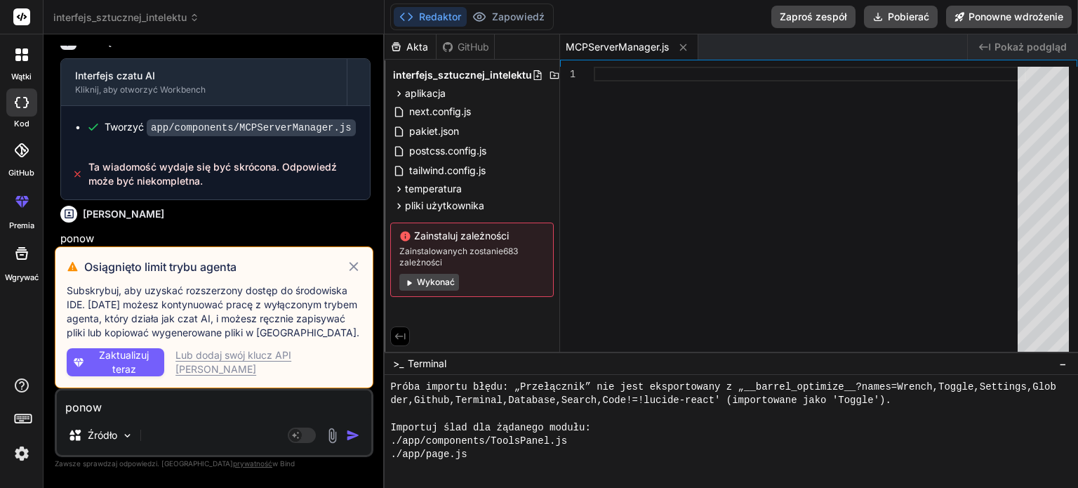
click at [355, 272] on icon at bounding box center [354, 266] width 16 height 17
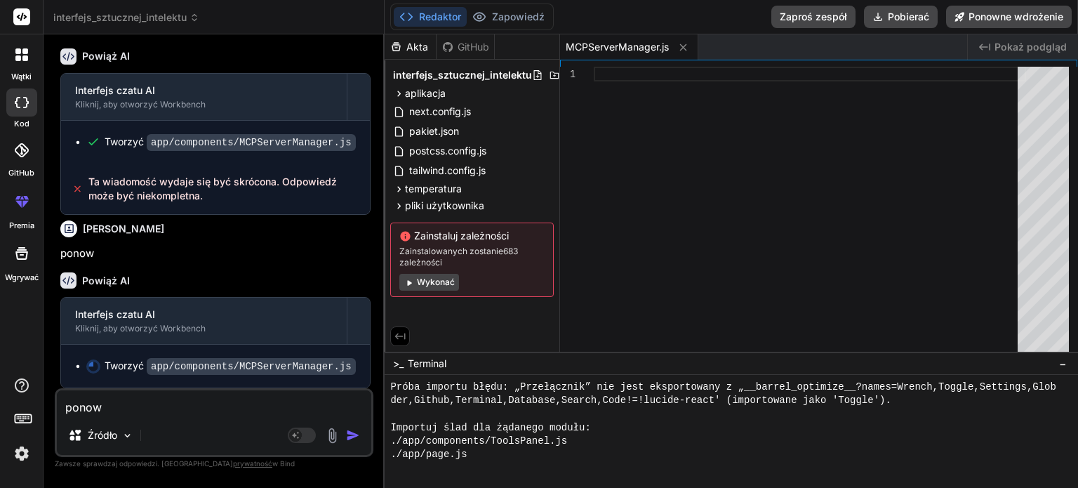
scroll to position [5348, 0]
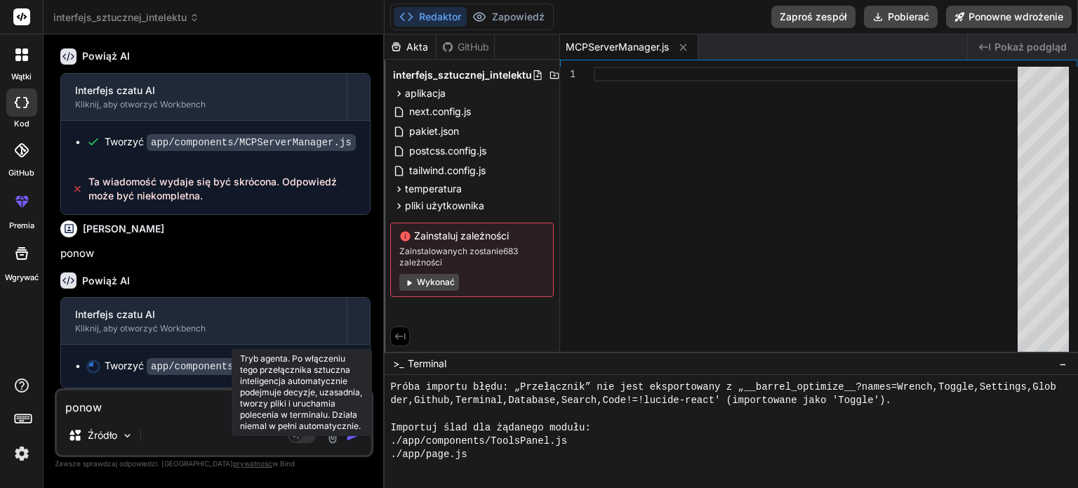
click at [310, 438] on rect at bounding box center [302, 434] width 28 height 15
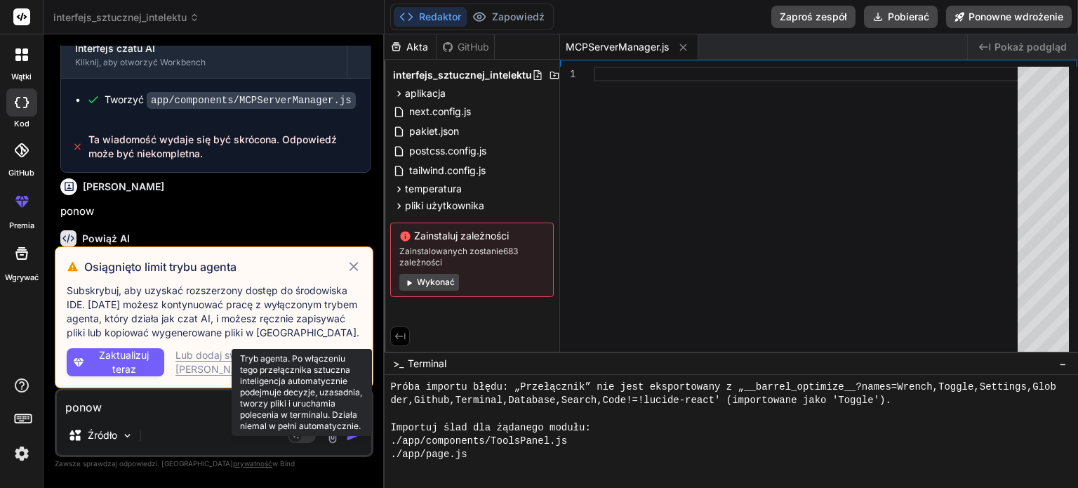
click at [310, 435] on rect at bounding box center [302, 434] width 28 height 15
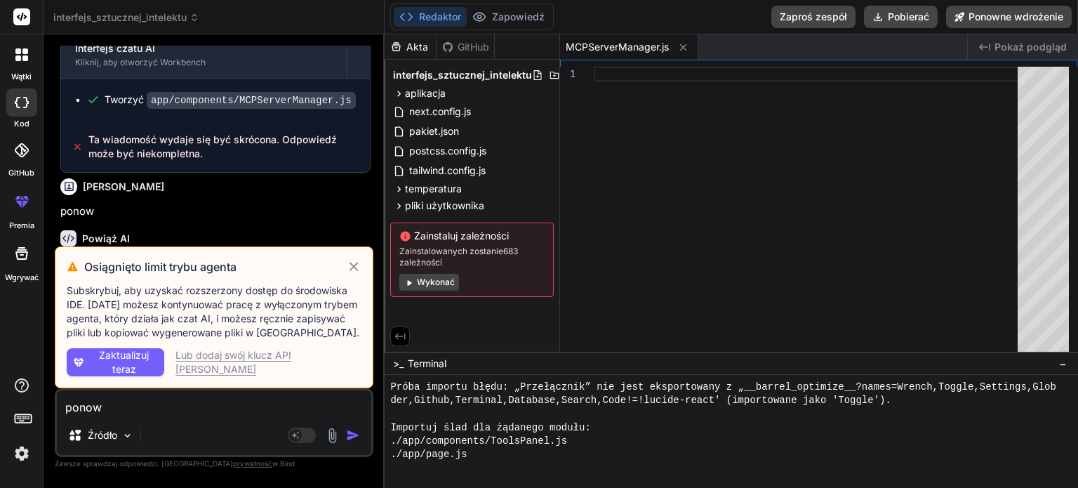
click at [355, 266] on icon at bounding box center [353, 266] width 9 height 9
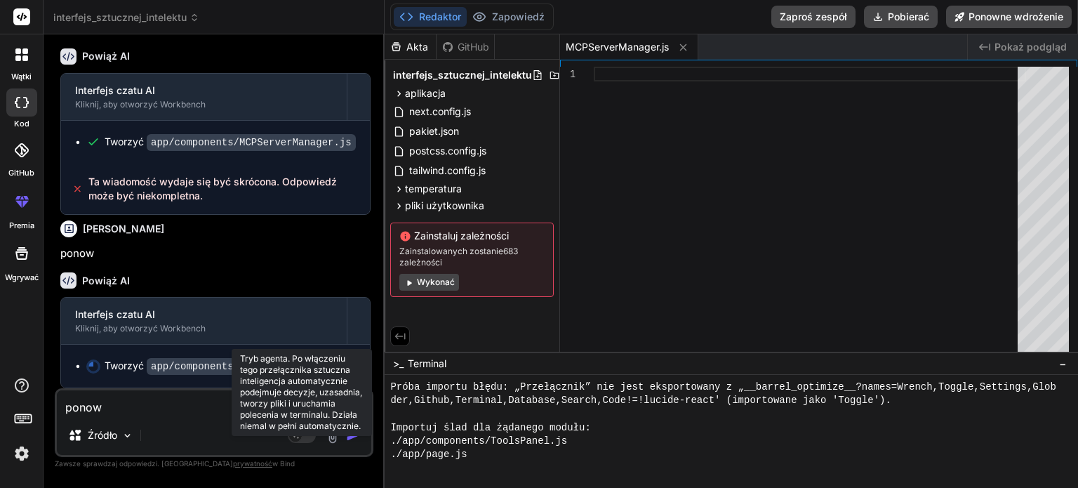
click at [311, 434] on rect at bounding box center [302, 434] width 28 height 15
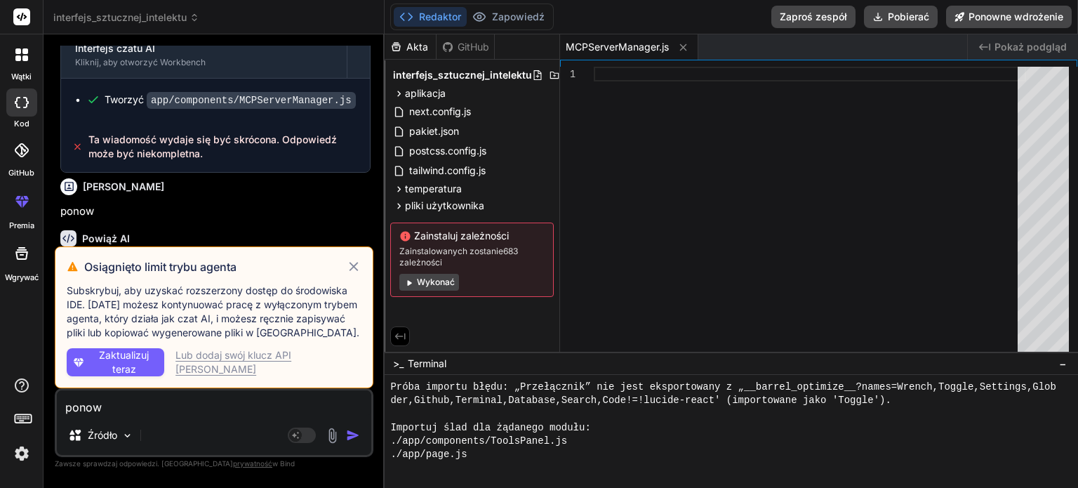
click at [354, 266] on icon at bounding box center [354, 266] width 16 height 17
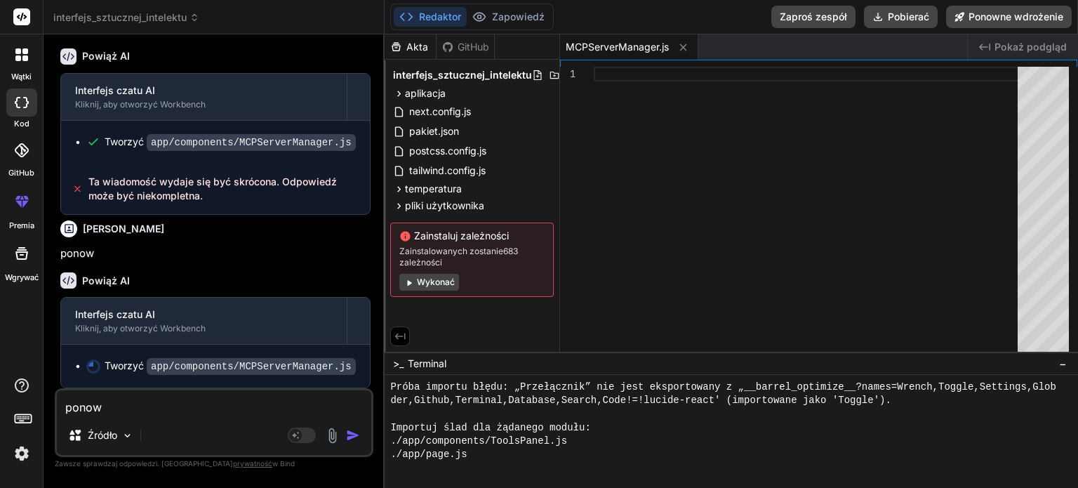
click at [354, 436] on img "button" at bounding box center [353, 435] width 14 height 14
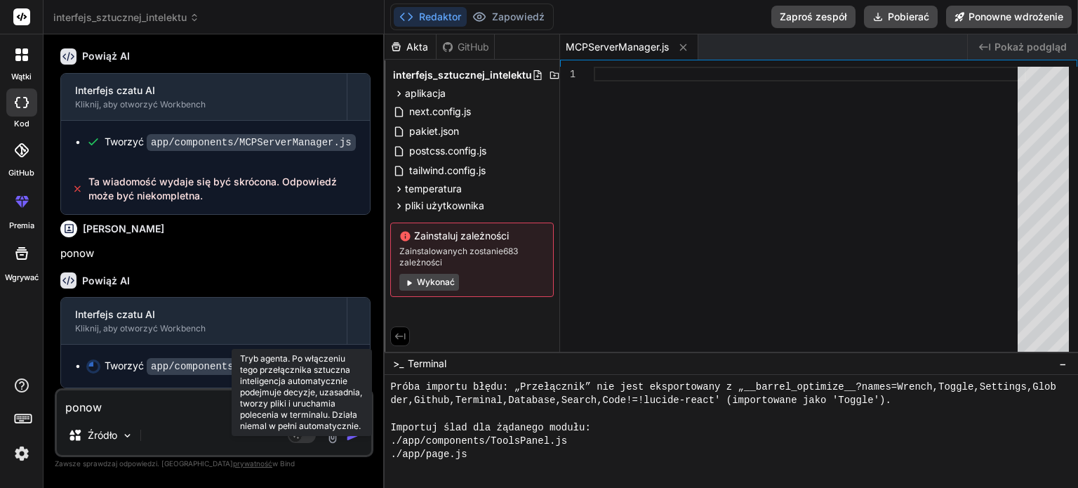
drag, startPoint x: 301, startPoint y: 437, endPoint x: 315, endPoint y: 436, distance: 14.1
click at [315, 436] on icon at bounding box center [302, 435] width 28 height 16
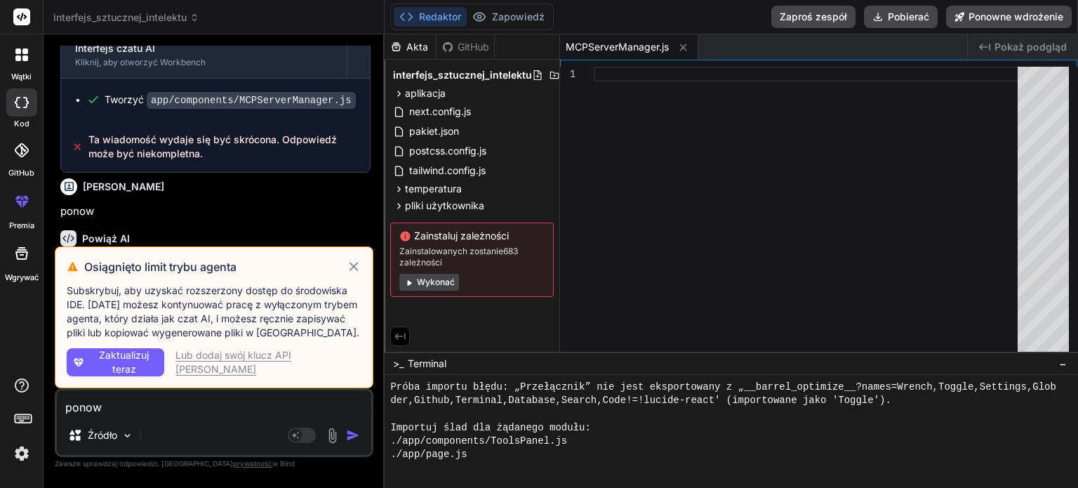
click at [353, 265] on icon at bounding box center [354, 266] width 16 height 17
click at [353, 265] on div "Powiąż AI Interfejs czatu AI Kliknij, aby otworzyć Workbench Tworzyć app/compon…" at bounding box center [215, 282] width 310 height 127
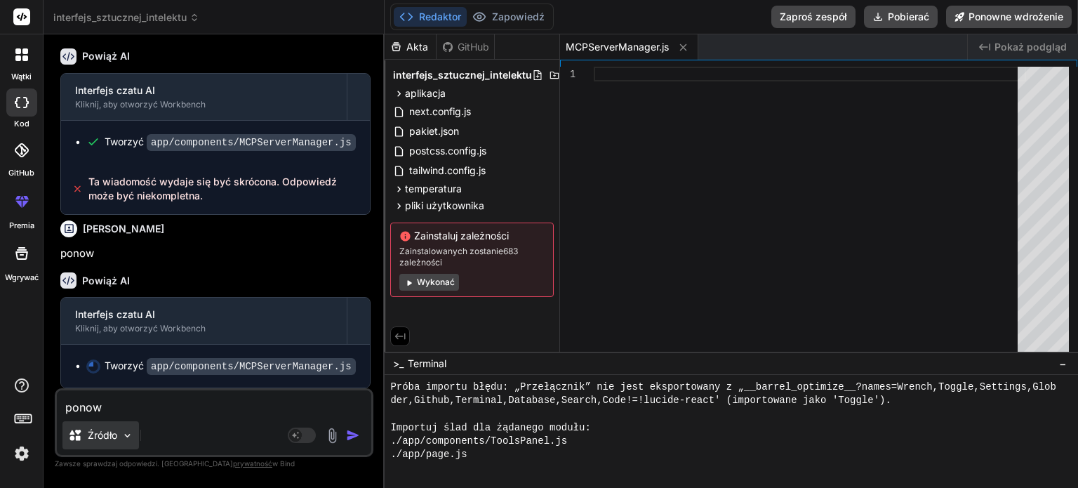
click at [124, 439] on img at bounding box center [127, 436] width 12 height 12
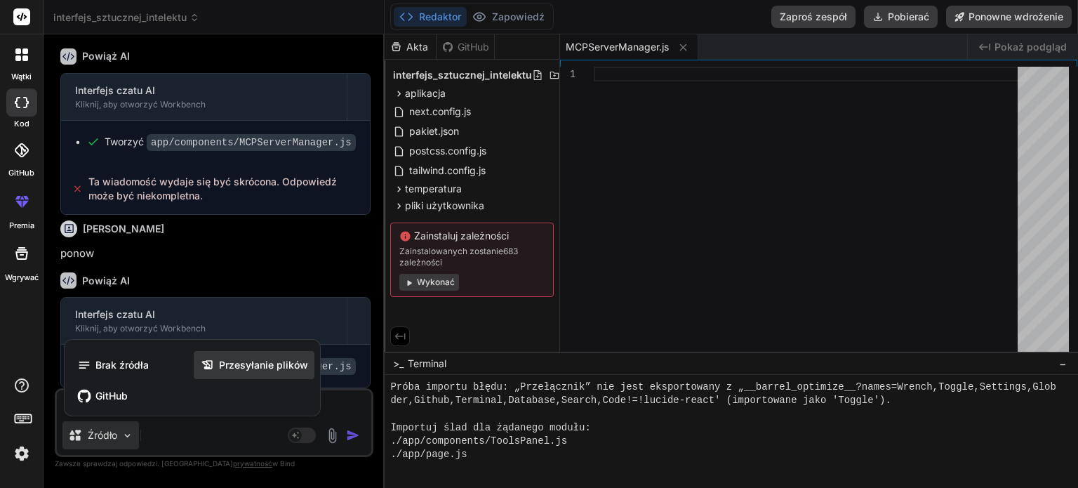
click at [258, 369] on font "Przesyłanie plików" at bounding box center [263, 365] width 89 height 12
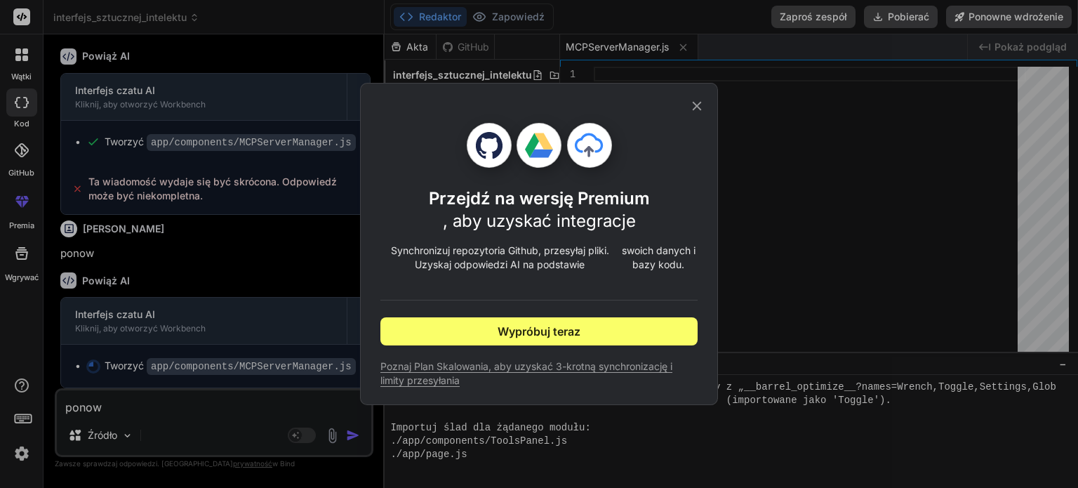
click at [696, 107] on icon at bounding box center [696, 105] width 15 height 15
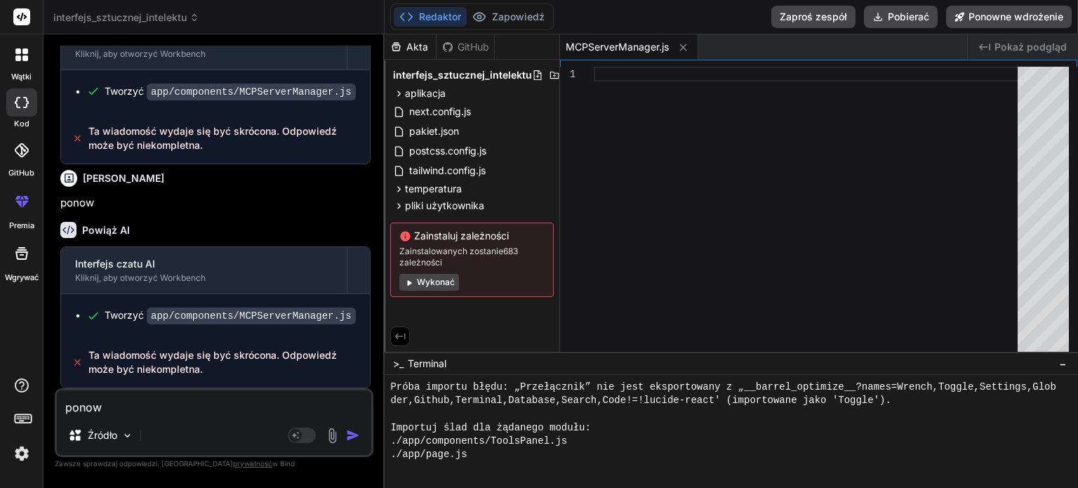
scroll to position [5398, 0]
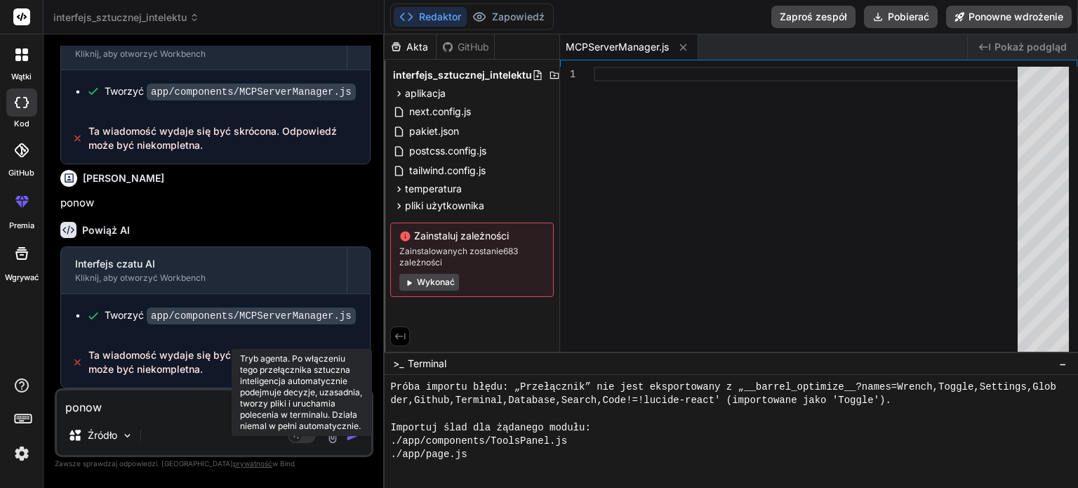
click at [311, 434] on rect at bounding box center [302, 434] width 28 height 15
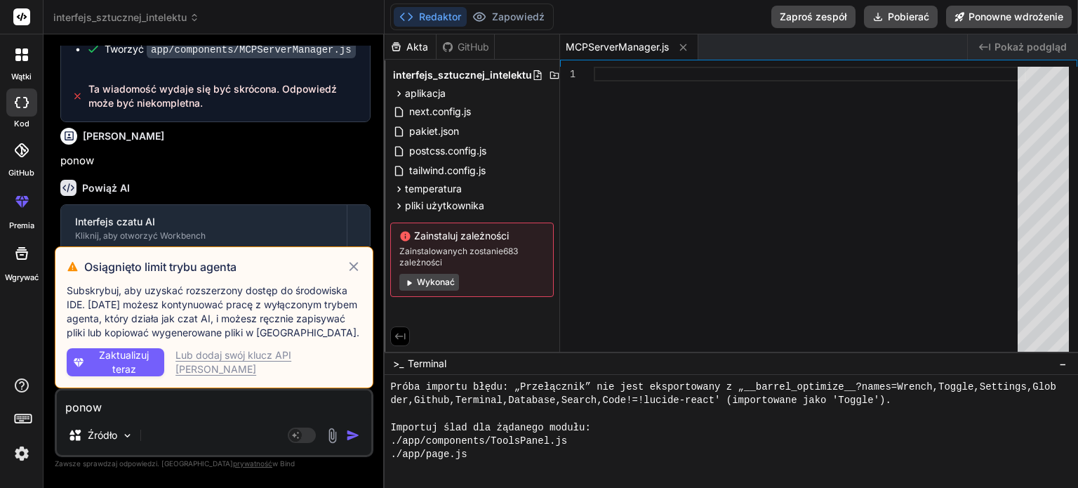
click at [357, 265] on icon at bounding box center [353, 266] width 9 height 9
type textarea "x"
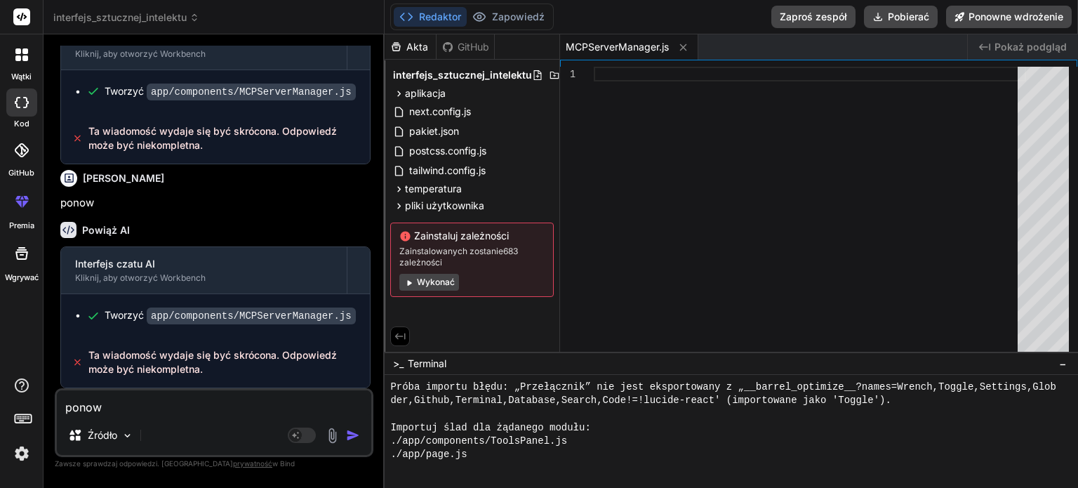
click at [435, 281] on font "Wykonać" at bounding box center [436, 282] width 38 height 11
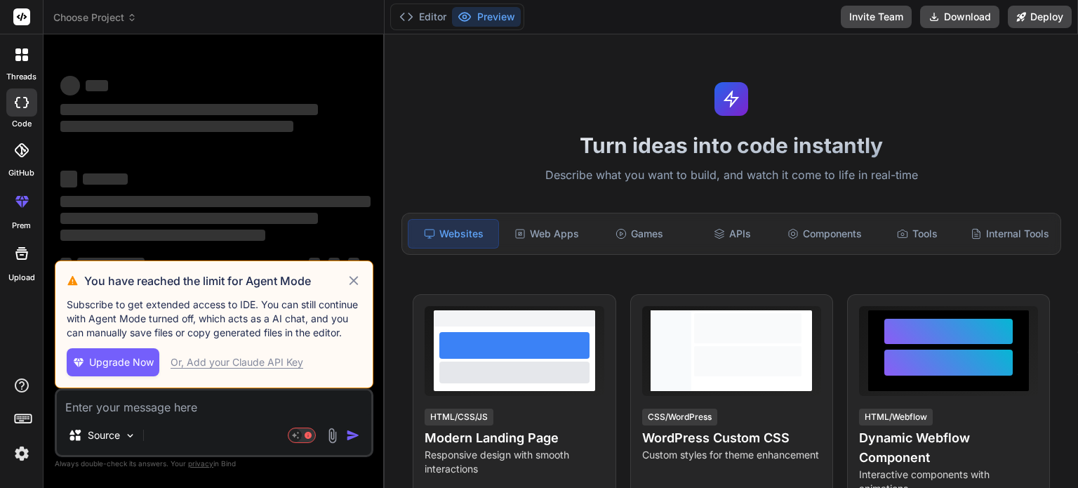
click at [357, 277] on icon at bounding box center [354, 280] width 16 height 17
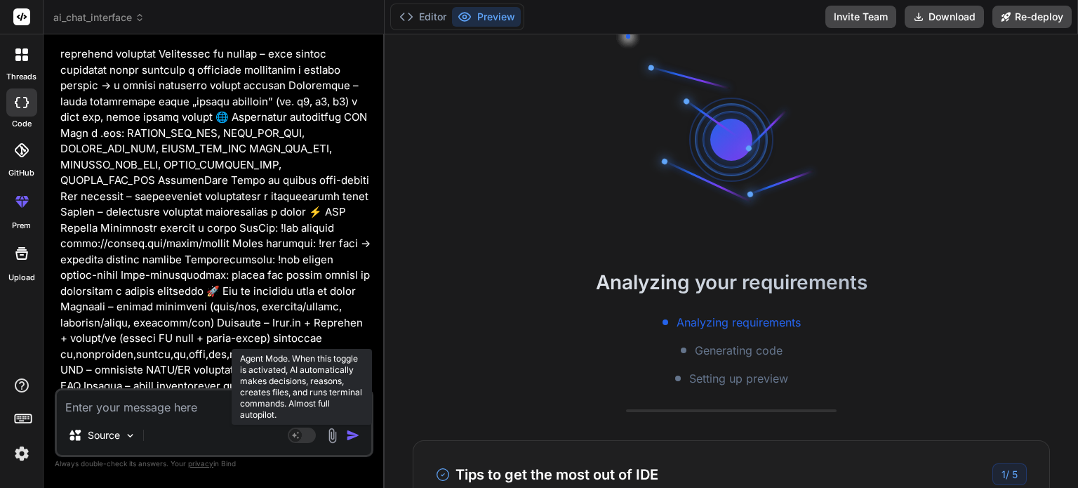
scroll to position [1776, 0]
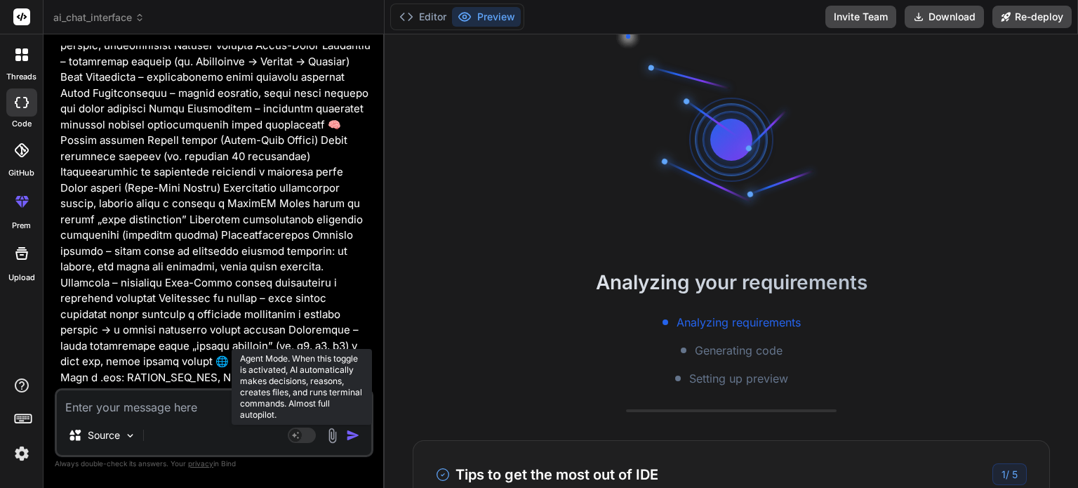
click at [310, 435] on rect at bounding box center [302, 434] width 28 height 15
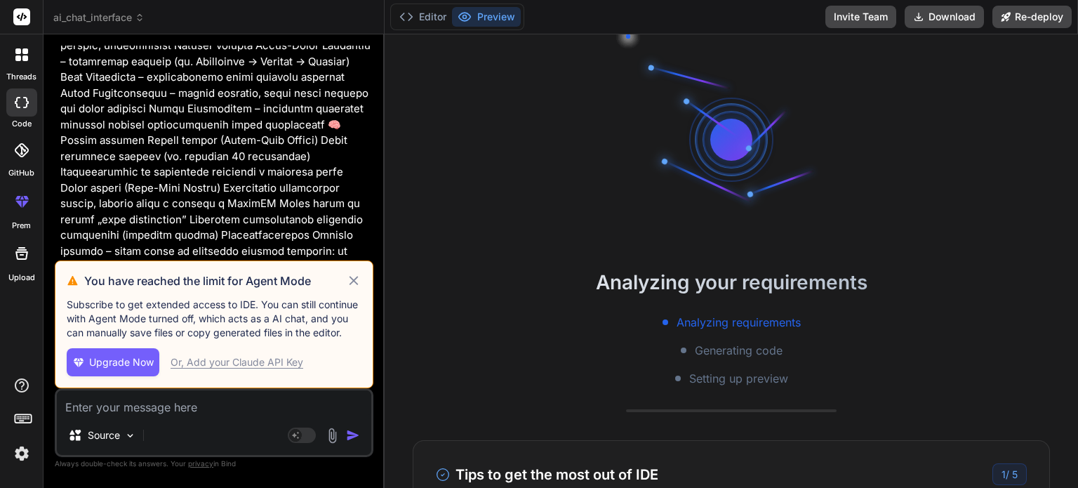
click at [358, 283] on icon at bounding box center [354, 280] width 16 height 17
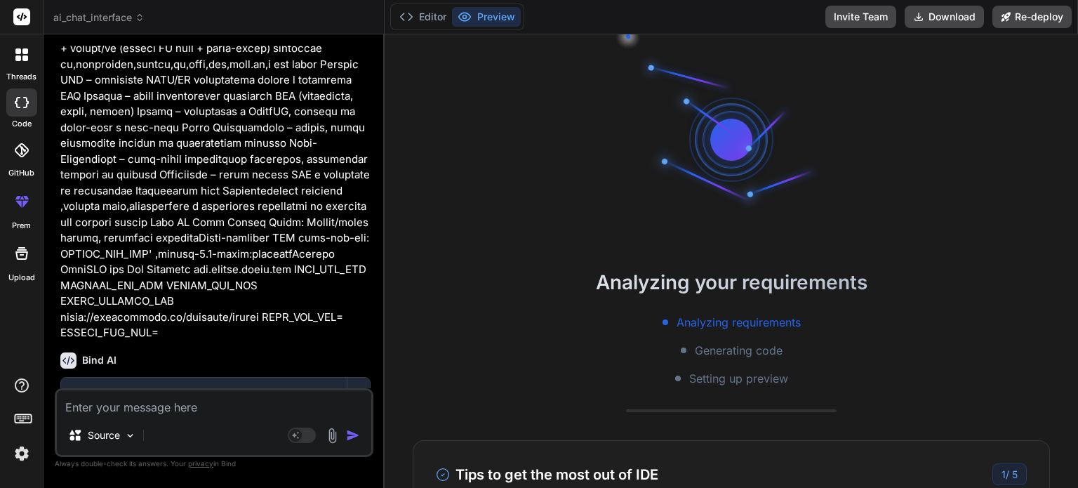
scroll to position [2647, 0]
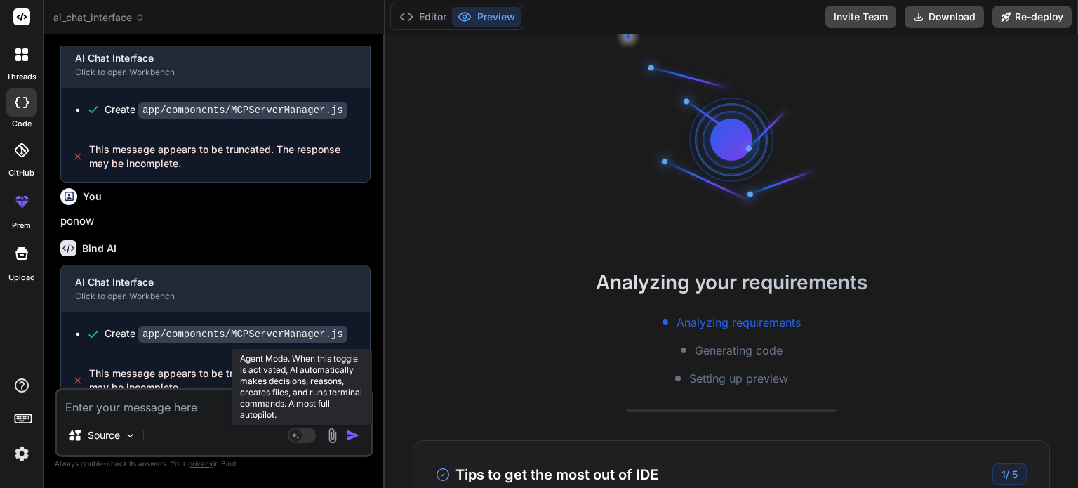
click at [312, 434] on rect at bounding box center [302, 434] width 28 height 15
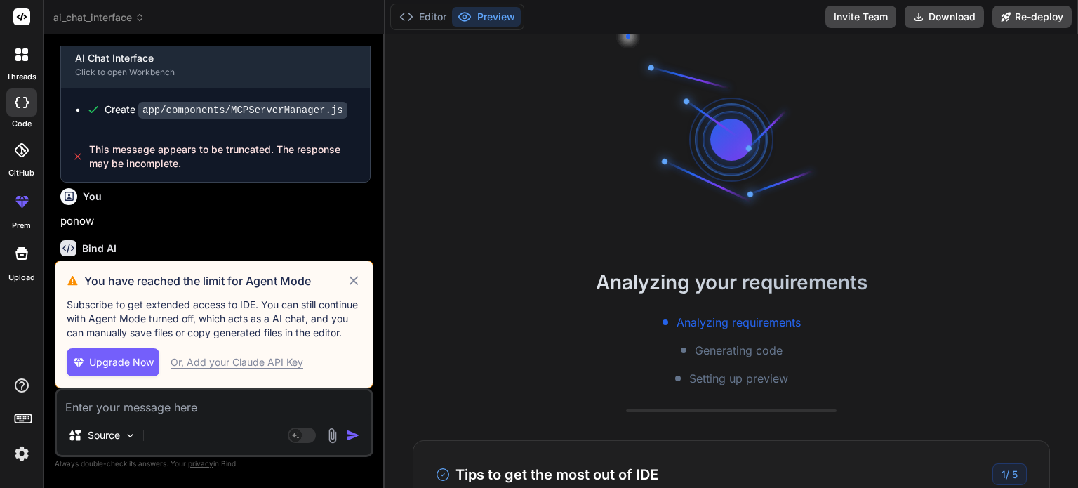
click at [354, 281] on icon at bounding box center [353, 280] width 9 height 9
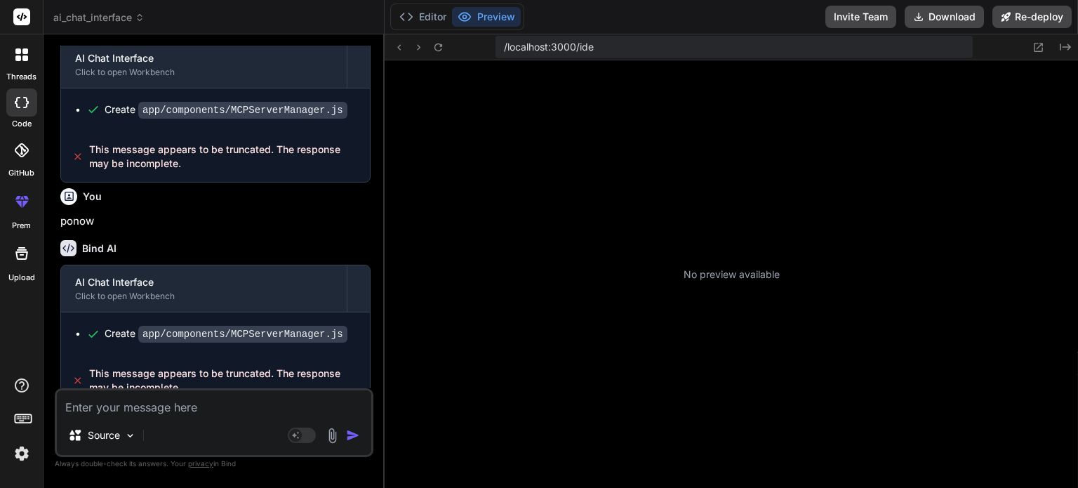
scroll to position [404, 0]
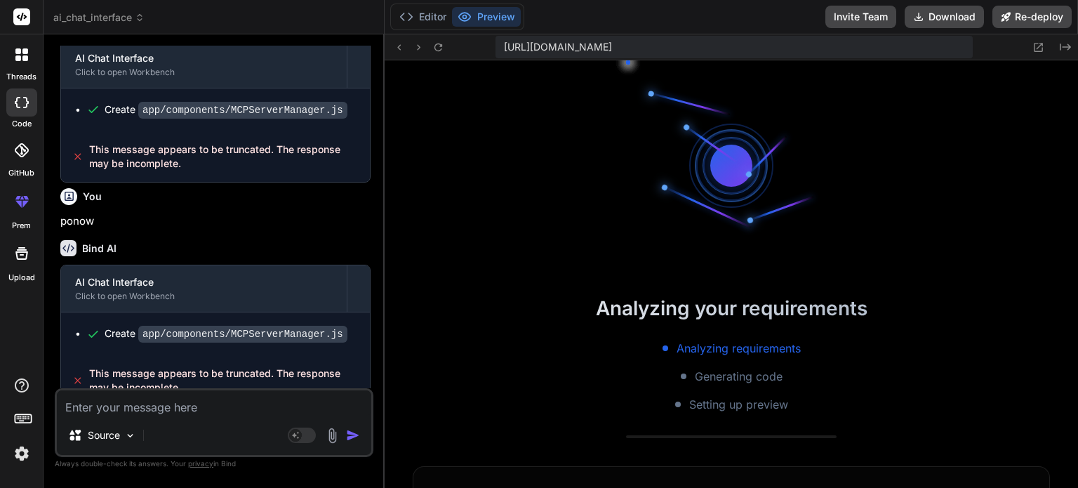
type textarea "x"
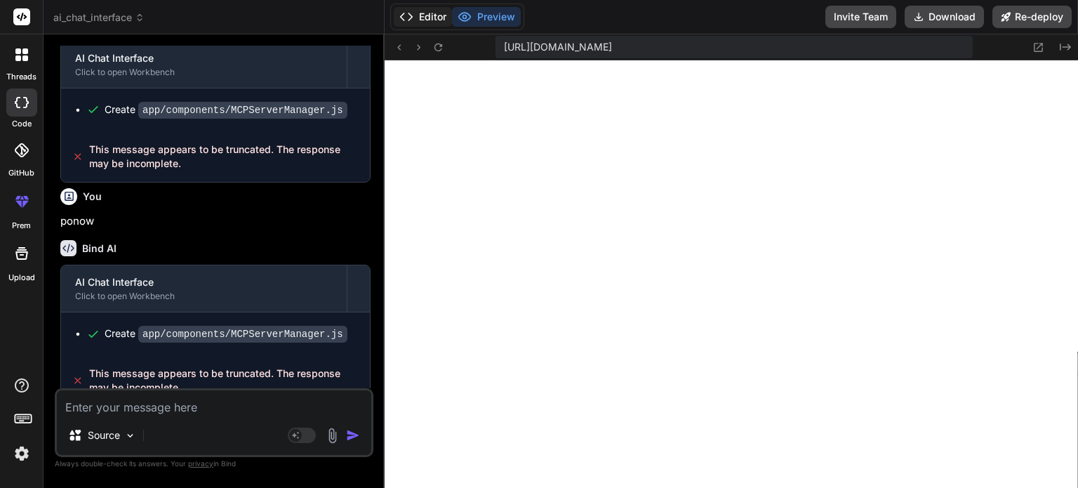
scroll to position [714, 0]
click at [432, 14] on button "Editor" at bounding box center [423, 17] width 58 height 20
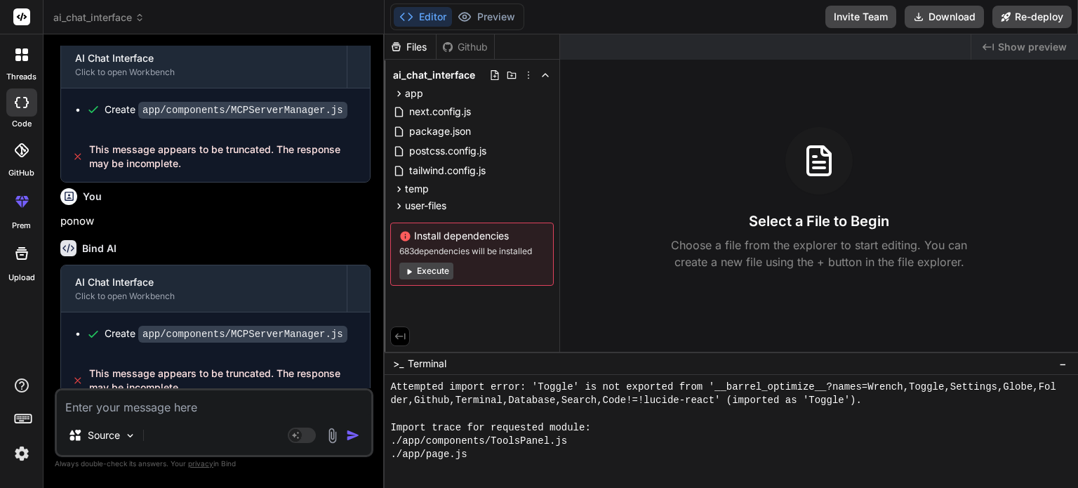
scroll to position [2856, 0]
